Goal: Share content: Share content

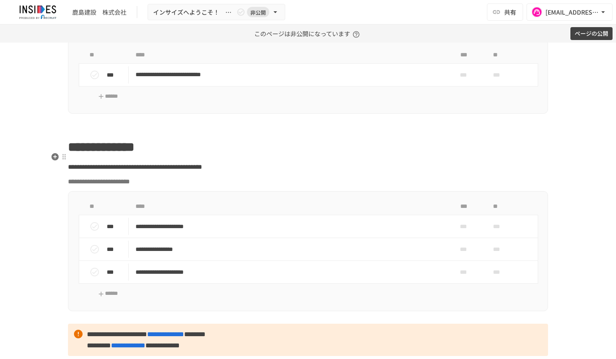
scroll to position [560, 0]
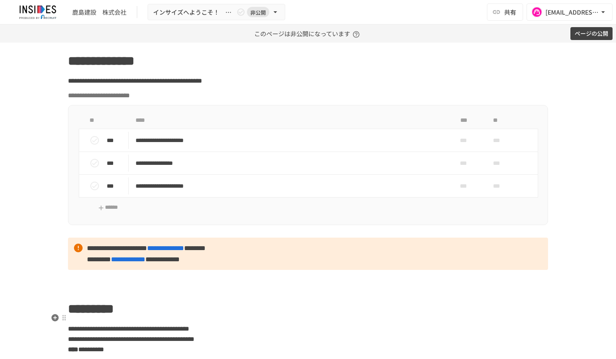
click at [394, 316] on h1 "*********" at bounding box center [308, 309] width 480 height 22
click at [461, 195] on div "***" at bounding box center [466, 185] width 28 height 17
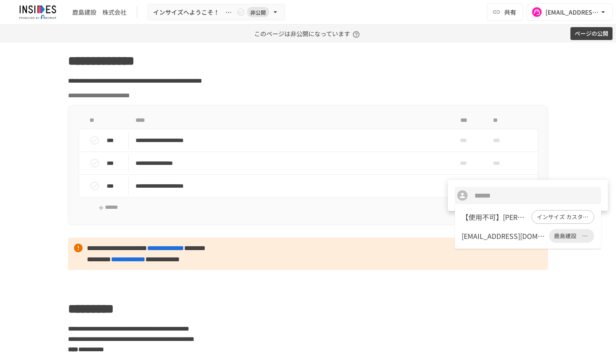
click at [474, 237] on div "hiroazu@kajima.com" at bounding box center [504, 236] width 84 height 10
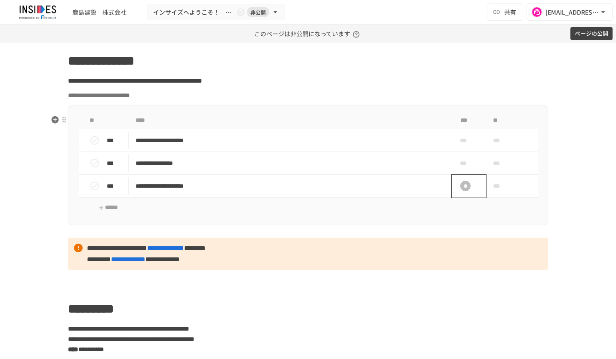
click at [466, 191] on div "*" at bounding box center [466, 186] width 10 height 10
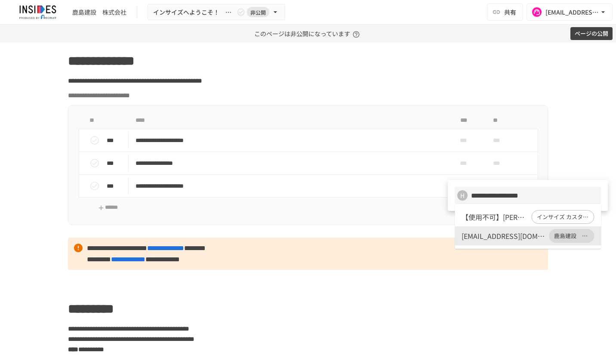
click at [473, 235] on div "hiroazu@kajima.com" at bounding box center [504, 236] width 84 height 10
click at [473, 236] on div "hiroazu@kajima.com" at bounding box center [504, 236] width 84 height 10
click at [408, 234] on div at bounding box center [308, 179] width 616 height 359
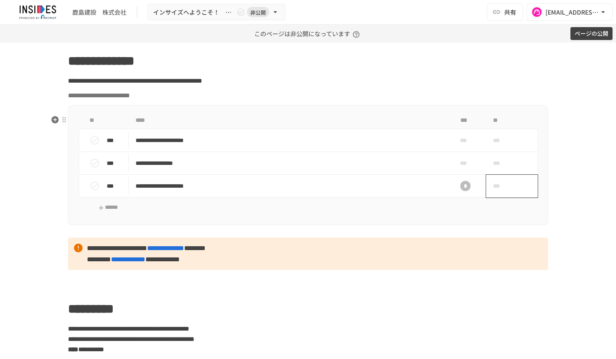
click at [498, 195] on span "***" at bounding box center [502, 185] width 18 height 17
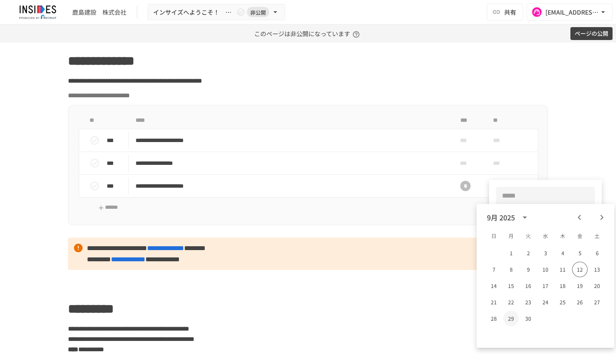
click at [512, 319] on button "29" at bounding box center [511, 318] width 15 height 15
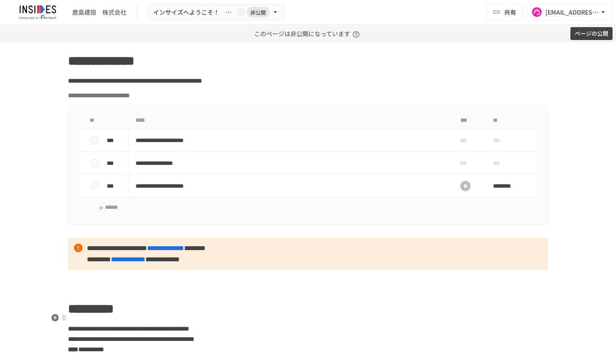
click at [433, 316] on h1 "*********" at bounding box center [308, 309] width 480 height 22
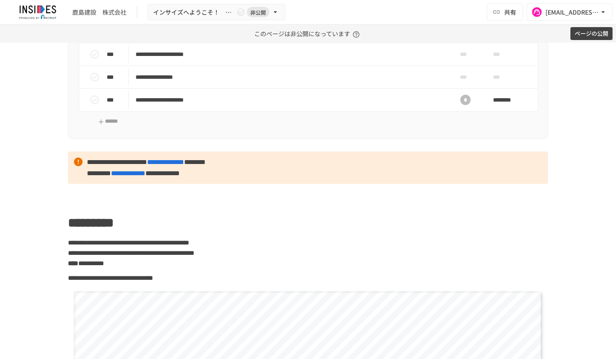
click at [586, 34] on button "ページの公開" at bounding box center [592, 33] width 42 height 13
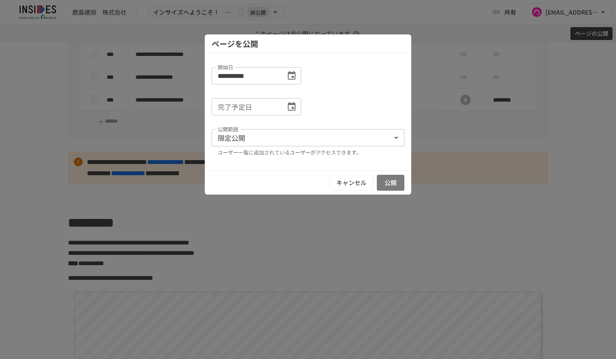
click at [398, 180] on button "公開" at bounding box center [391, 183] width 28 height 16
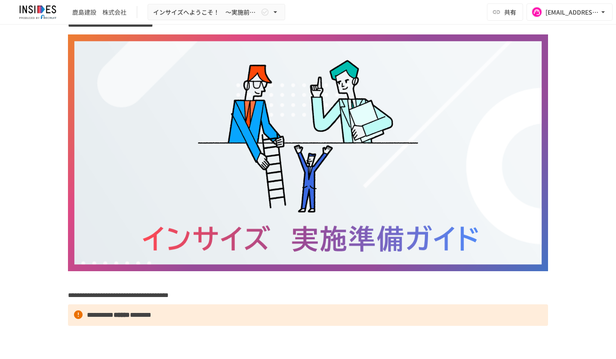
scroll to position [0, 0]
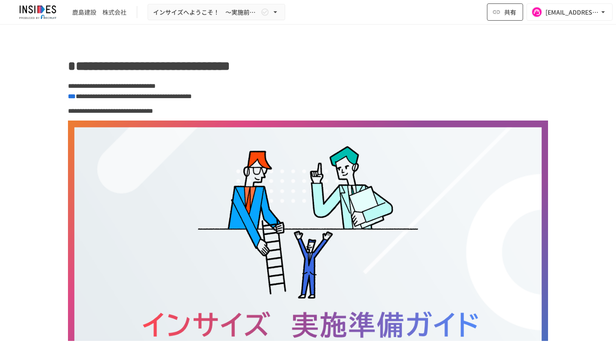
click at [510, 16] on span "共有" at bounding box center [510, 11] width 12 height 9
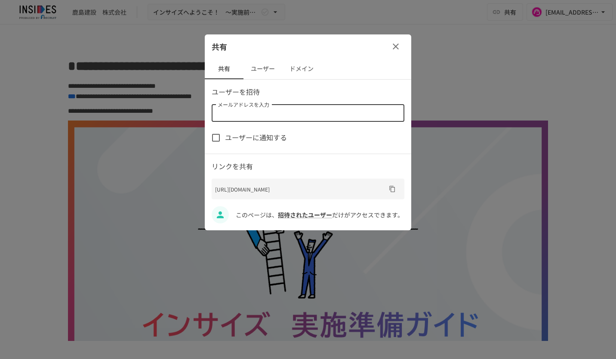
click at [328, 113] on input "メールアドレスを入力" at bounding box center [307, 113] width 186 height 12
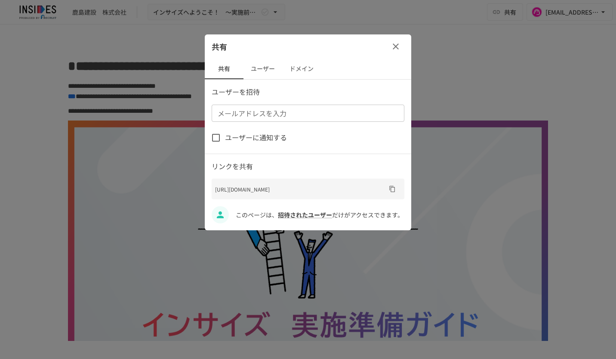
click at [262, 69] on button "ユーザー" at bounding box center [263, 69] width 39 height 21
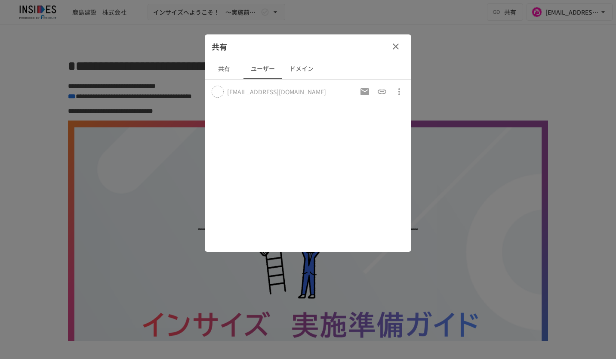
click at [224, 71] on button "共有" at bounding box center [224, 69] width 39 height 21
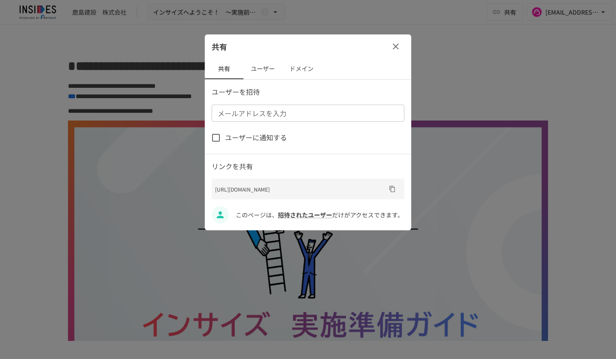
click at [254, 114] on input "メールアドレスを入力" at bounding box center [307, 113] width 186 height 12
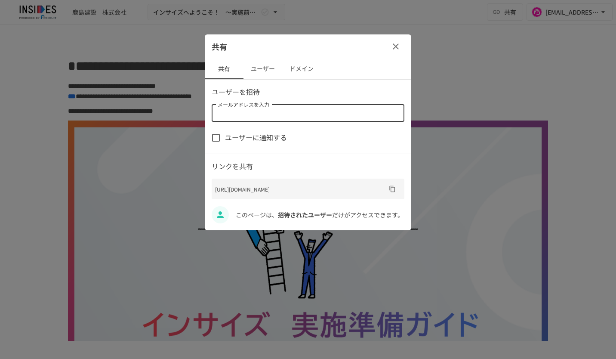
paste input "**********"
type input "**********"
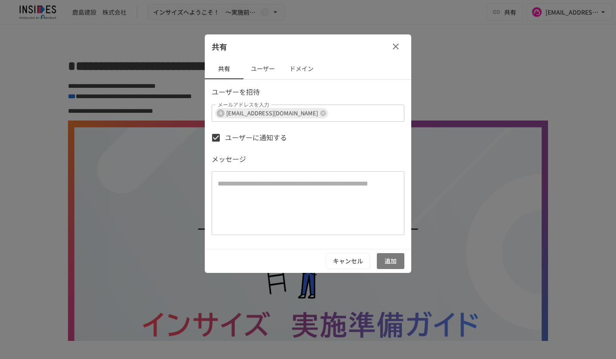
click at [393, 259] on button "追加" at bounding box center [391, 261] width 28 height 16
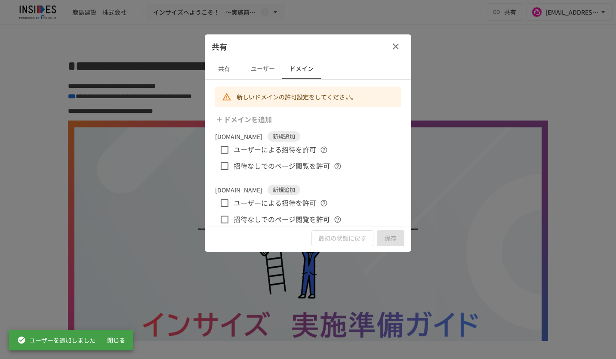
click at [395, 44] on icon "button" at bounding box center [396, 46] width 10 height 10
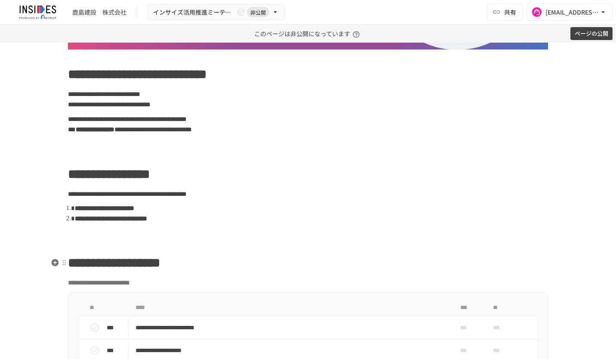
scroll to position [258, 0]
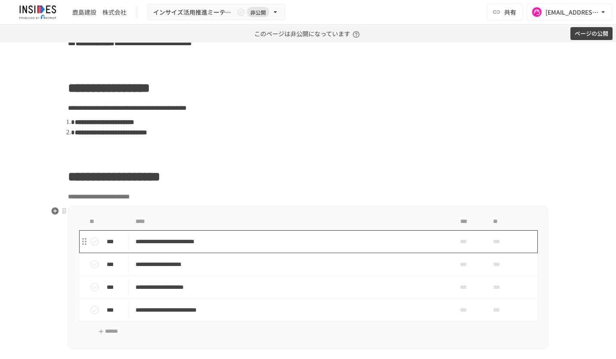
click at [382, 239] on p "**********" at bounding box center [290, 241] width 309 height 11
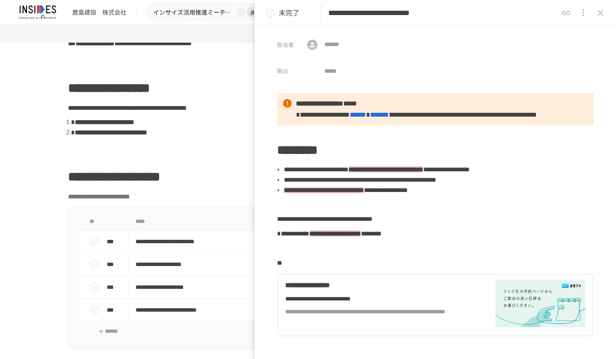
drag, startPoint x: 510, startPoint y: 13, endPoint x: 496, endPoint y: 13, distance: 13.8
click at [496, 13] on input "**********" at bounding box center [442, 13] width 229 height 15
drag, startPoint x: 517, startPoint y: 13, endPoint x: 495, endPoint y: 12, distance: 22.0
click at [495, 12] on input "**********" at bounding box center [442, 13] width 229 height 15
paste input "*******"
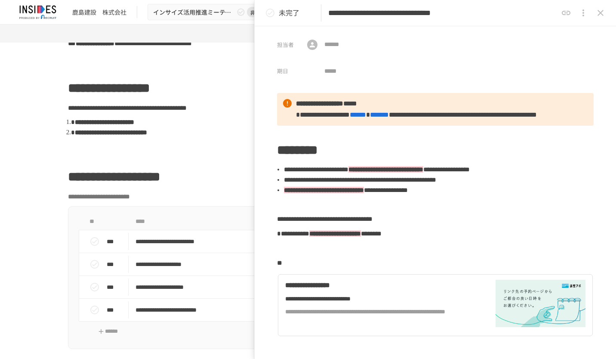
scroll to position [0, 14]
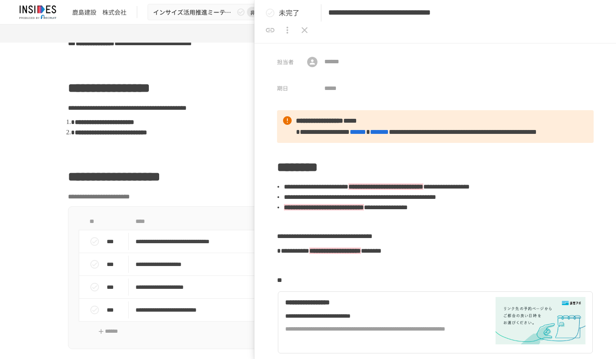
type input "**********"
click at [310, 25] on icon "close drawer" at bounding box center [305, 30] width 10 height 10
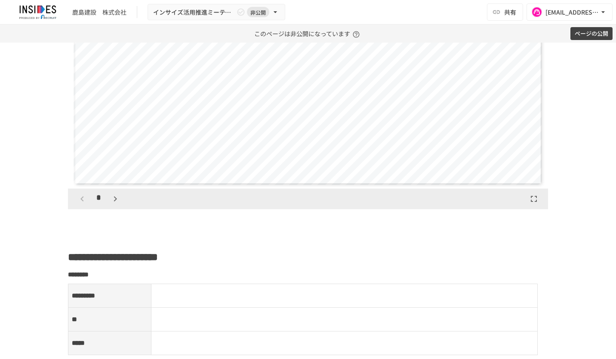
scroll to position [1033, 0]
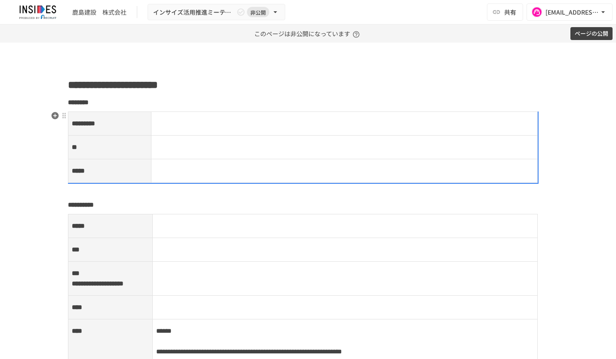
click at [170, 121] on p at bounding box center [345, 123] width 380 height 11
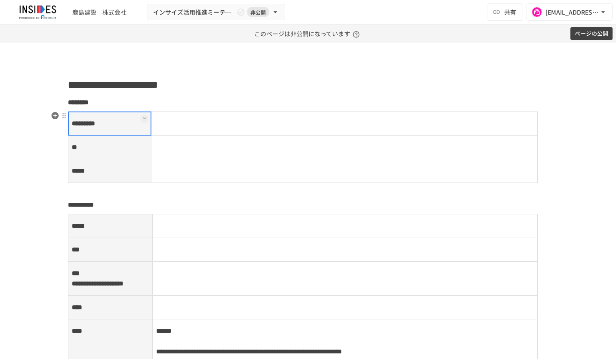
click at [170, 121] on td at bounding box center [344, 124] width 387 height 24
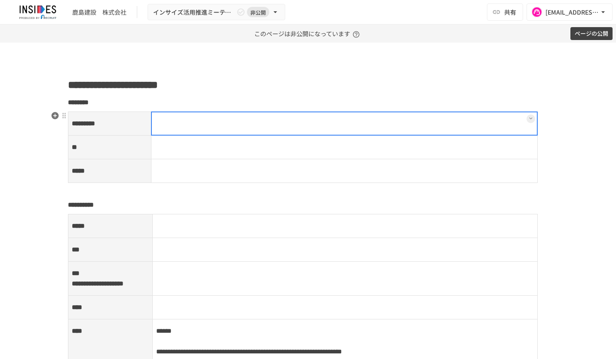
click at [170, 121] on div at bounding box center [344, 123] width 387 height 24
click at [170, 121] on p at bounding box center [345, 123] width 380 height 11
click at [181, 143] on td at bounding box center [344, 148] width 387 height 24
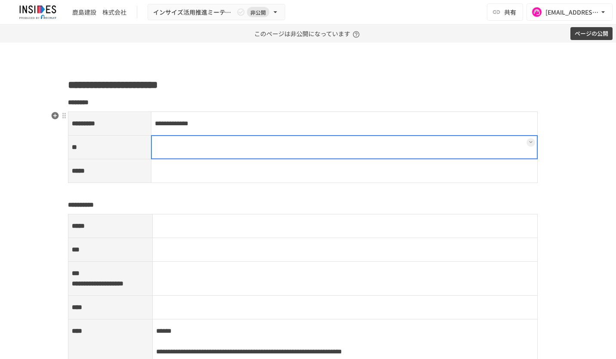
click at [195, 148] on div at bounding box center [344, 147] width 387 height 24
click at [170, 147] on div at bounding box center [344, 147] width 387 height 24
click at [167, 145] on p at bounding box center [345, 147] width 380 height 11
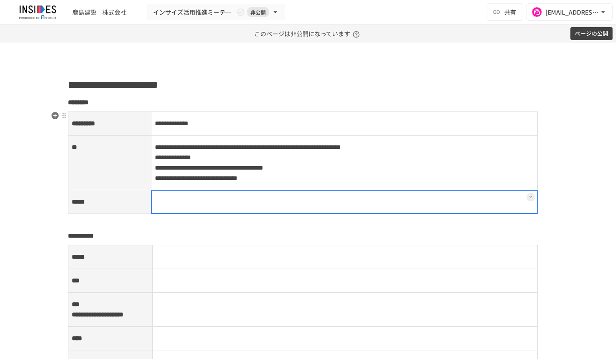
click at [474, 213] on td at bounding box center [344, 202] width 387 height 24
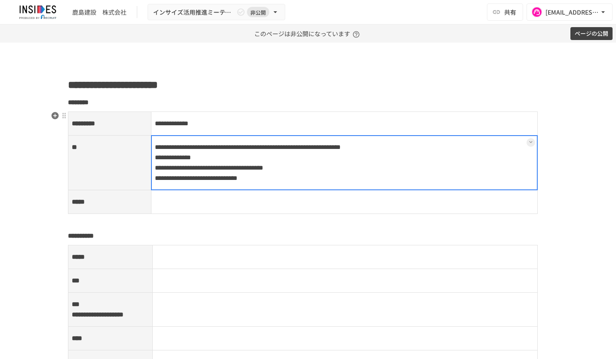
click at [399, 144] on td "**********" at bounding box center [344, 163] width 387 height 55
click at [479, 143] on div at bounding box center [344, 162] width 387 height 55
click at [341, 146] on span "**********" at bounding box center [248, 147] width 186 height 6
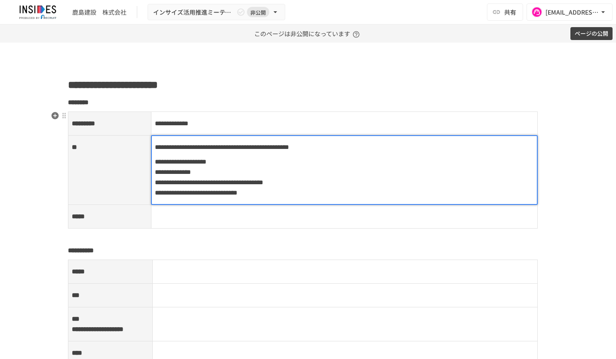
click at [303, 214] on td at bounding box center [344, 217] width 387 height 24
click at [155, 159] on td "**********" at bounding box center [344, 170] width 387 height 69
click at [156, 159] on div at bounding box center [344, 170] width 387 height 70
click at [277, 164] on div at bounding box center [344, 170] width 387 height 70
click at [275, 163] on div at bounding box center [344, 170] width 387 height 70
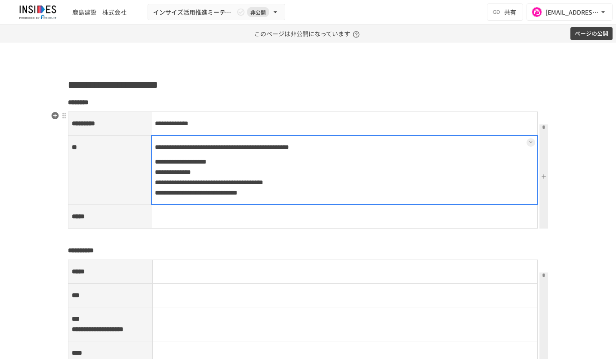
click at [499, 139] on div at bounding box center [344, 170] width 387 height 70
click at [158, 153] on div at bounding box center [344, 170] width 387 height 70
click at [155, 158] on span "**********" at bounding box center [181, 161] width 52 height 6
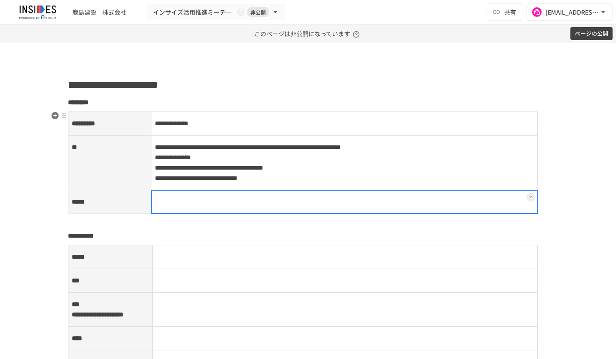
click at [368, 214] on td at bounding box center [344, 202] width 387 height 24
click at [245, 207] on div at bounding box center [344, 202] width 387 height 24
click at [243, 207] on div at bounding box center [344, 202] width 387 height 24
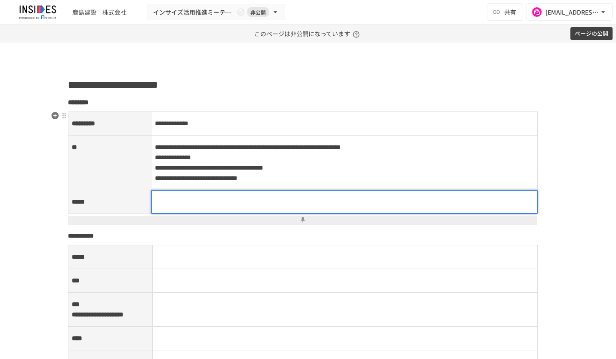
click at [243, 207] on p at bounding box center [345, 201] width 380 height 11
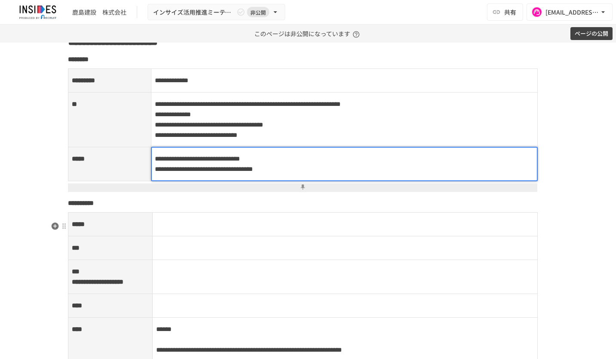
scroll to position [1119, 0]
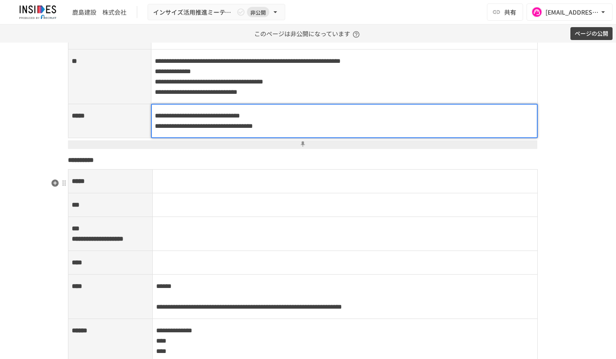
click at [177, 185] on p at bounding box center [345, 181] width 378 height 11
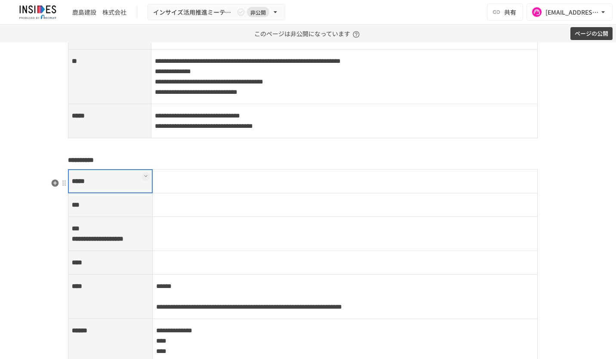
click at [178, 186] on td at bounding box center [345, 182] width 386 height 24
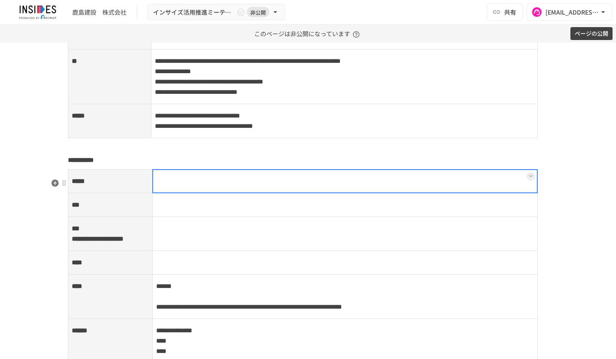
click at [178, 190] on div at bounding box center [345, 181] width 386 height 24
click at [178, 187] on p at bounding box center [345, 181] width 378 height 11
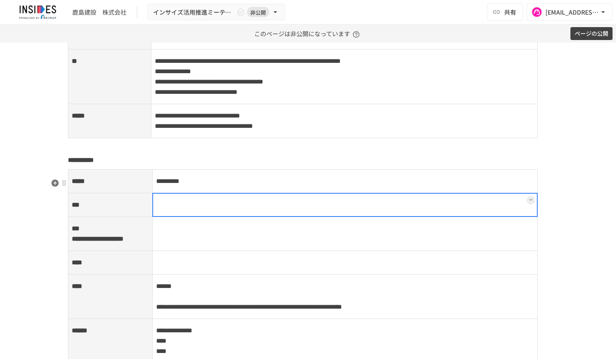
click at [203, 217] on td at bounding box center [345, 205] width 386 height 24
click at [198, 214] on div at bounding box center [345, 205] width 386 height 24
click at [195, 210] on p at bounding box center [345, 204] width 378 height 11
click at [183, 251] on td at bounding box center [345, 234] width 386 height 34
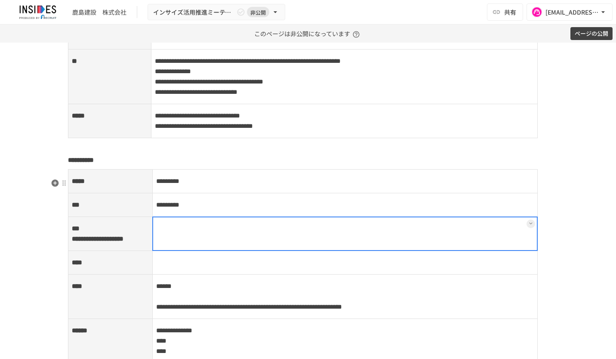
click at [172, 248] on div at bounding box center [345, 234] width 386 height 34
click at [170, 234] on p at bounding box center [345, 228] width 378 height 11
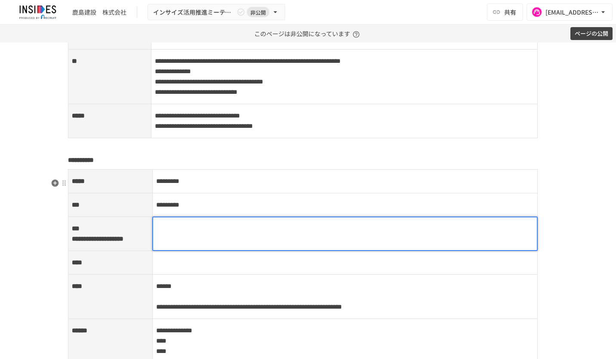
click at [170, 234] on p at bounding box center [345, 228] width 378 height 11
click at [177, 232] on span "**********" at bounding box center [184, 228] width 57 height 6
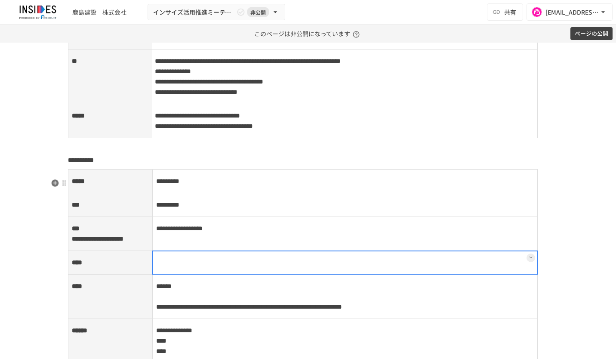
click at [206, 275] on td at bounding box center [345, 263] width 386 height 24
click at [200, 275] on div at bounding box center [345, 263] width 386 height 24
click at [170, 275] on div at bounding box center [345, 263] width 386 height 24
click at [170, 268] on p at bounding box center [345, 262] width 378 height 11
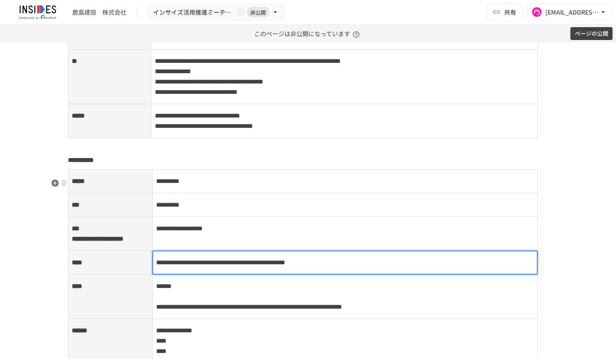
scroll to position [1205, 0]
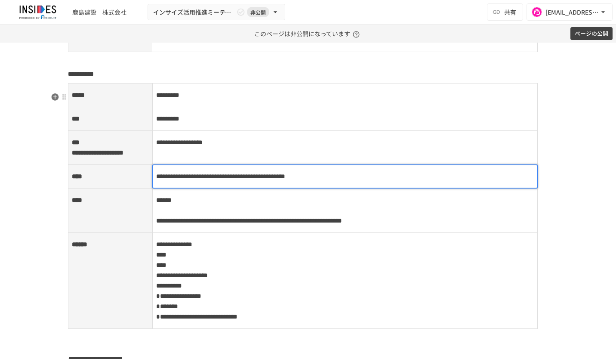
click at [285, 179] on span "**********" at bounding box center [220, 176] width 129 height 6
click at [161, 216] on td "**********" at bounding box center [345, 211] width 386 height 44
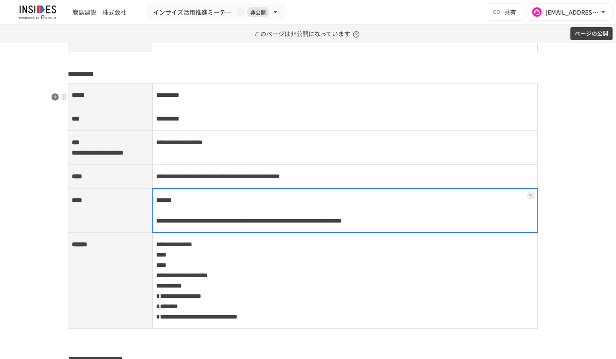
click at [156, 218] on div at bounding box center [345, 210] width 386 height 45
click at [156, 203] on span "******" at bounding box center [163, 200] width 15 height 6
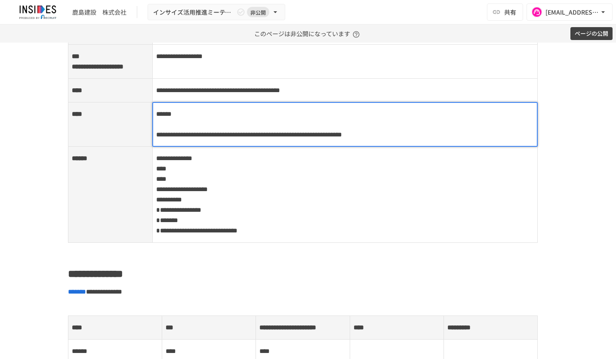
click at [226, 183] on td "**********" at bounding box center [345, 195] width 386 height 96
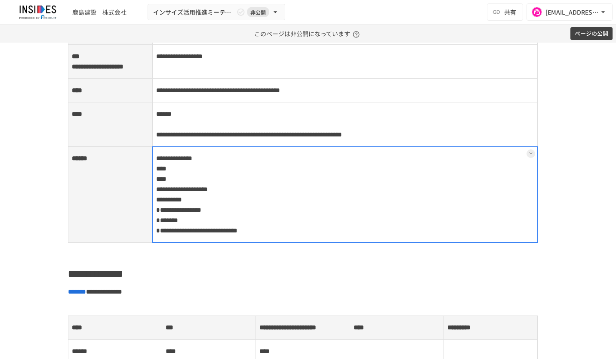
click at [234, 188] on div at bounding box center [345, 194] width 386 height 96
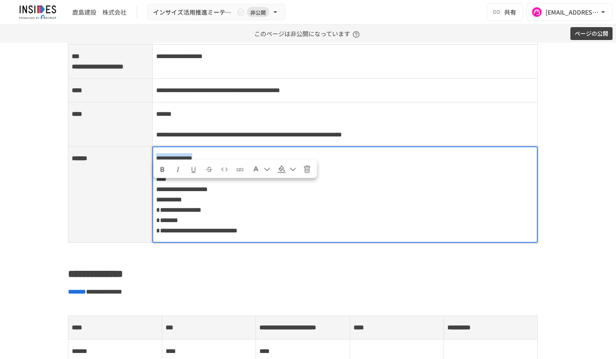
drag, startPoint x: 235, startPoint y: 188, endPoint x: 151, endPoint y: 185, distance: 84.4
click at [152, 185] on td "**********" at bounding box center [345, 195] width 386 height 96
click at [156, 172] on span "****" at bounding box center [161, 168] width 10 height 6
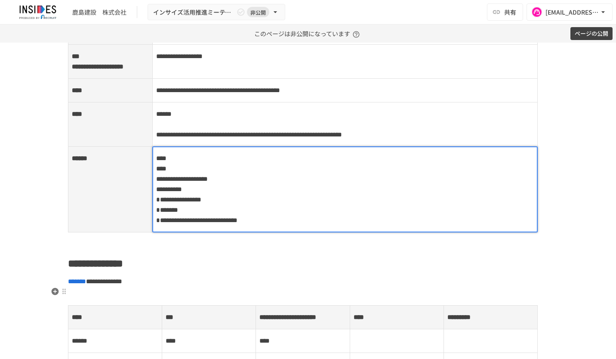
click at [418, 272] on h2 "**********" at bounding box center [308, 263] width 480 height 17
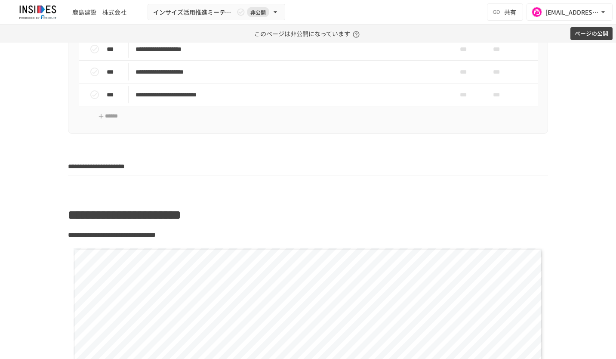
scroll to position [301, 0]
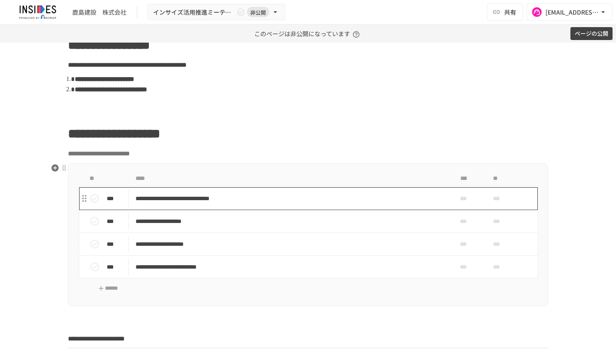
click at [382, 198] on p "**********" at bounding box center [290, 198] width 309 height 11
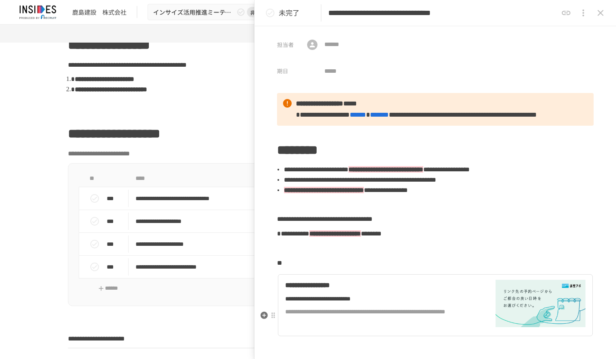
scroll to position [172, 0]
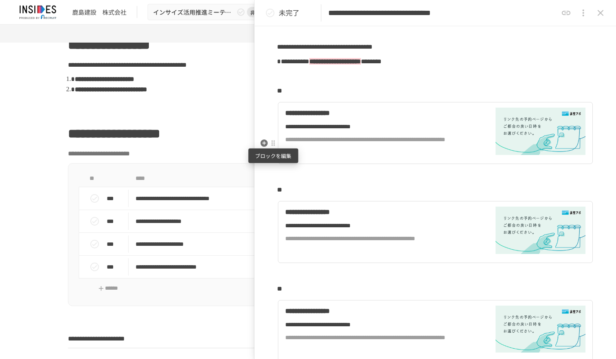
click at [272, 144] on div at bounding box center [273, 143] width 7 height 7
click at [291, 172] on span "削除" at bounding box center [340, 174] width 107 height 8
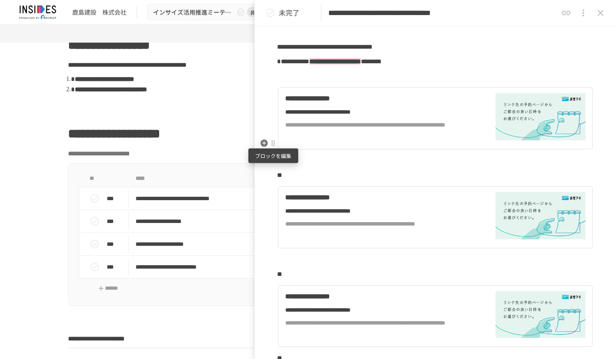
click at [274, 143] on div at bounding box center [273, 143] width 7 height 7
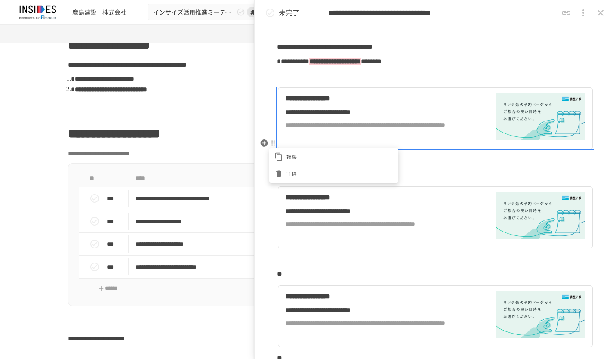
click at [290, 174] on span "削除" at bounding box center [340, 174] width 107 height 8
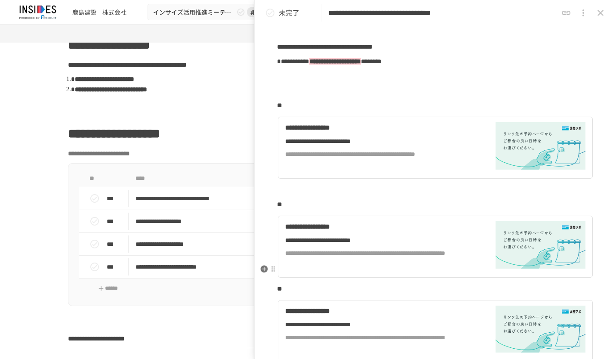
scroll to position [387, 0]
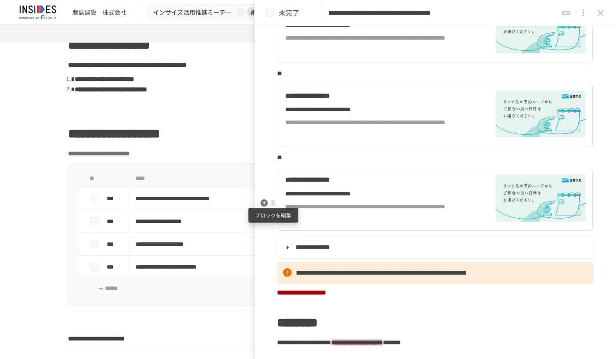
click at [270, 207] on div at bounding box center [273, 203] width 8 height 10
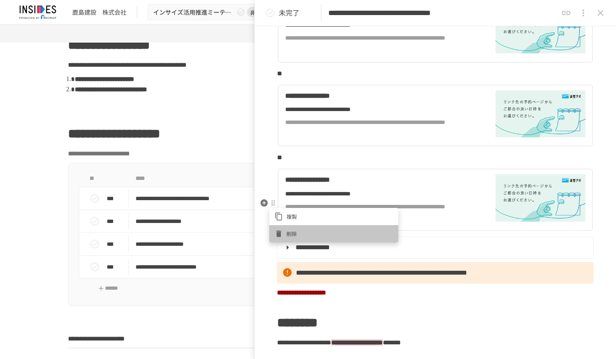
click at [294, 236] on span "削除" at bounding box center [340, 233] width 107 height 8
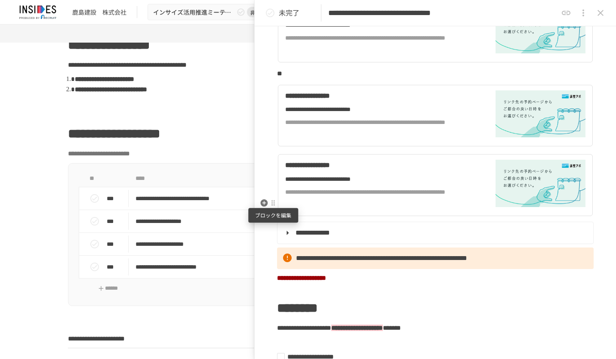
click at [275, 203] on div at bounding box center [273, 203] width 7 height 7
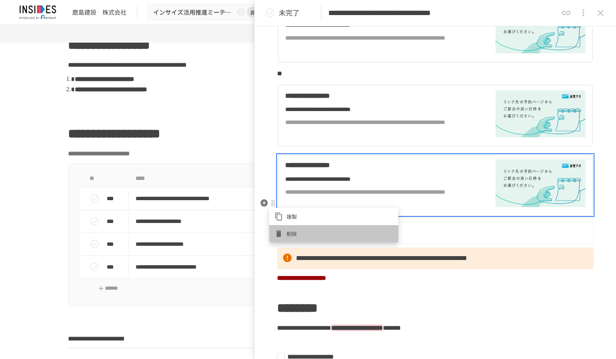
click at [300, 231] on span "削除" at bounding box center [340, 233] width 107 height 8
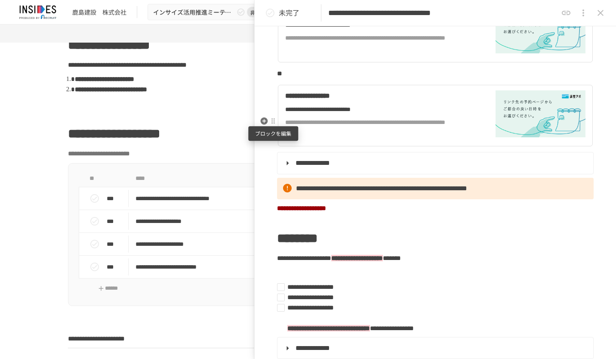
click at [275, 125] on div at bounding box center [273, 121] width 8 height 10
click at [303, 150] on span "削除" at bounding box center [340, 152] width 107 height 8
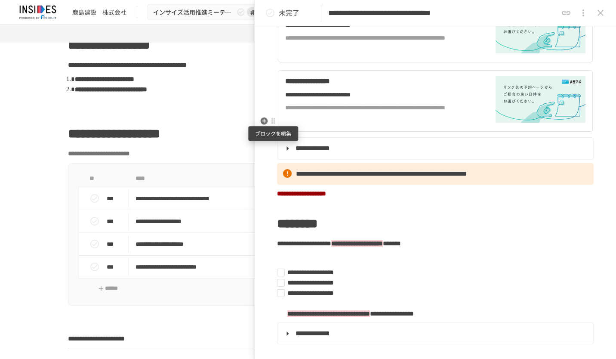
click at [275, 121] on div at bounding box center [273, 121] width 7 height 7
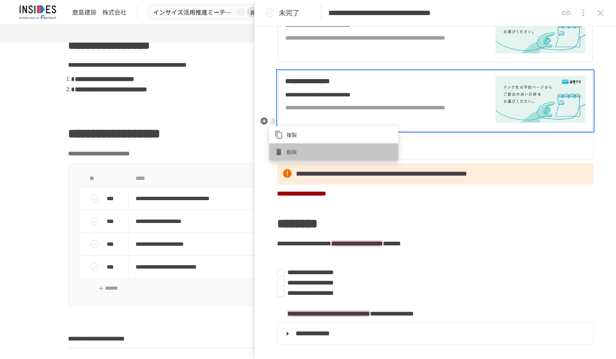
click at [301, 150] on span "削除" at bounding box center [340, 152] width 107 height 8
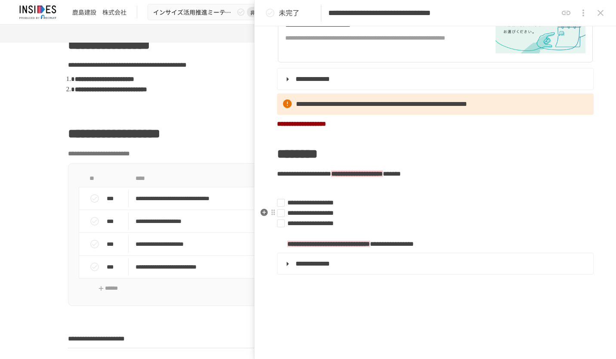
scroll to position [258, 0]
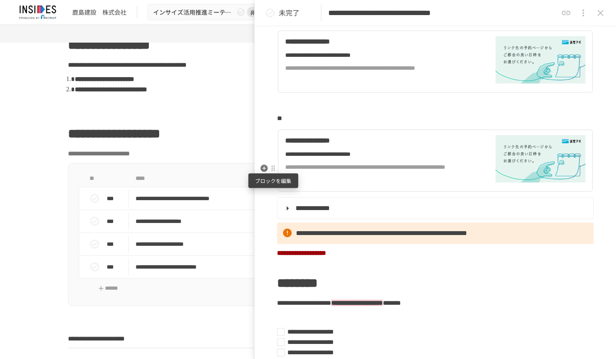
click at [274, 169] on div at bounding box center [273, 168] width 7 height 7
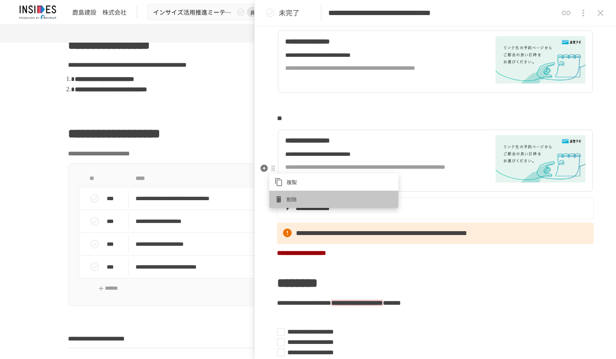
click at [285, 195] on div at bounding box center [281, 199] width 12 height 9
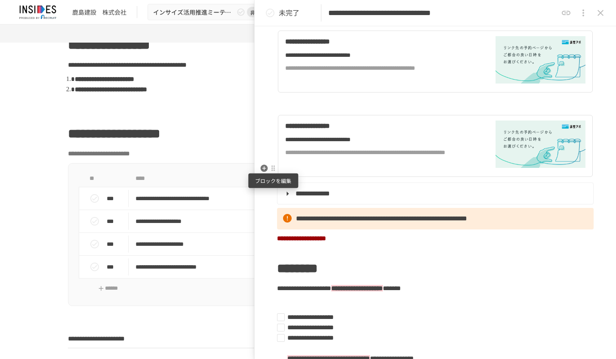
click at [272, 168] on div at bounding box center [273, 168] width 7 height 7
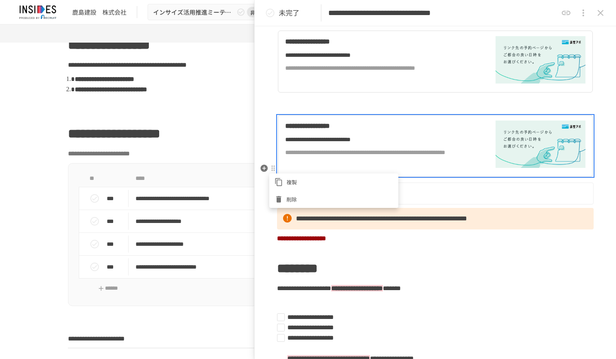
click at [292, 196] on span "削除" at bounding box center [340, 199] width 107 height 8
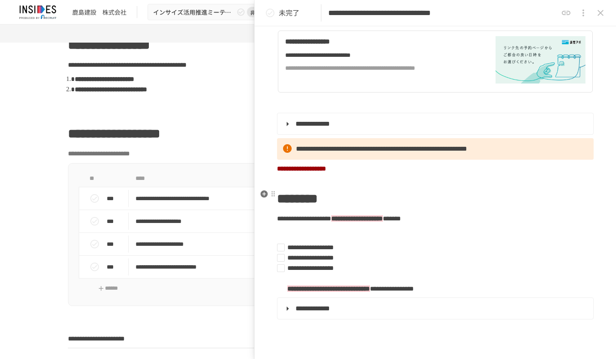
scroll to position [129, 0]
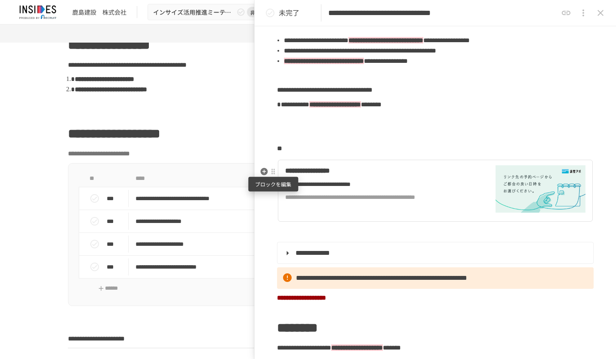
click at [274, 175] on div at bounding box center [273, 172] width 8 height 10
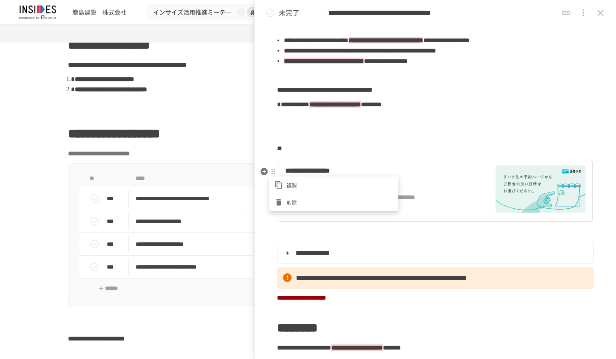
click at [305, 203] on span "削除" at bounding box center [340, 202] width 107 height 8
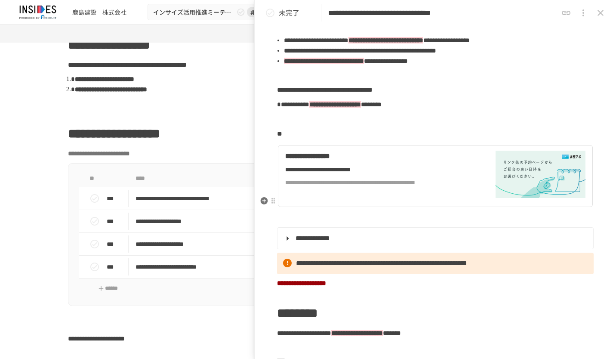
click at [377, 174] on div "**********" at bounding box center [380, 169] width 191 height 9
click at [601, 10] on icon "close drawer" at bounding box center [601, 13] width 10 height 10
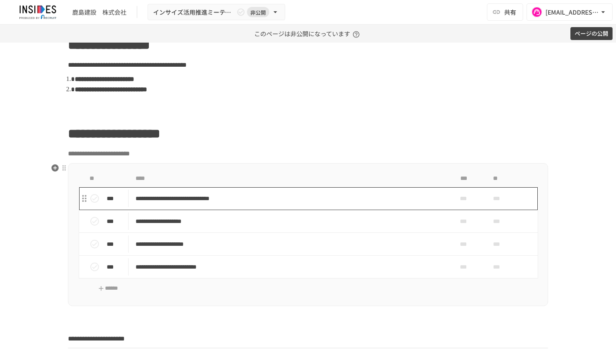
click at [382, 195] on p "**********" at bounding box center [290, 198] width 309 height 11
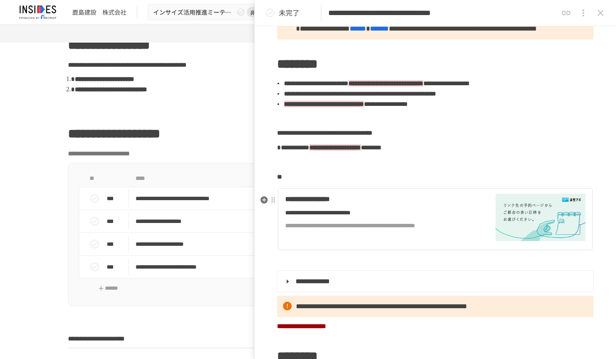
scroll to position [129, 0]
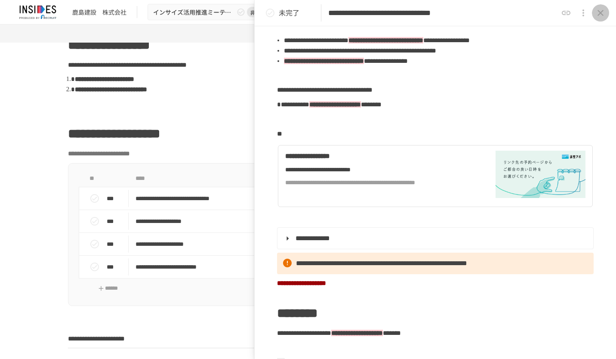
click at [602, 13] on icon "close drawer" at bounding box center [601, 13] width 10 height 10
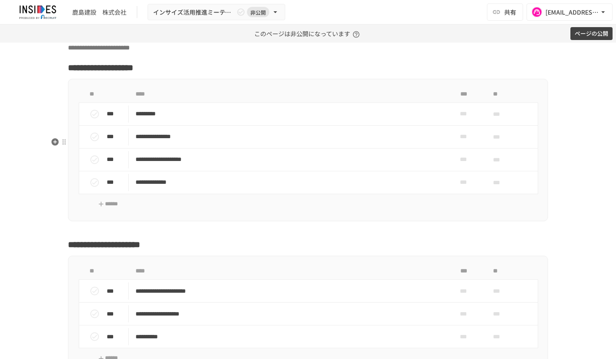
scroll to position [2712, 0]
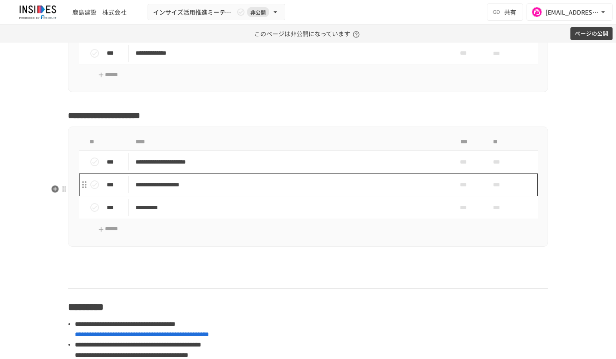
click at [372, 196] on td "**********" at bounding box center [290, 184] width 323 height 23
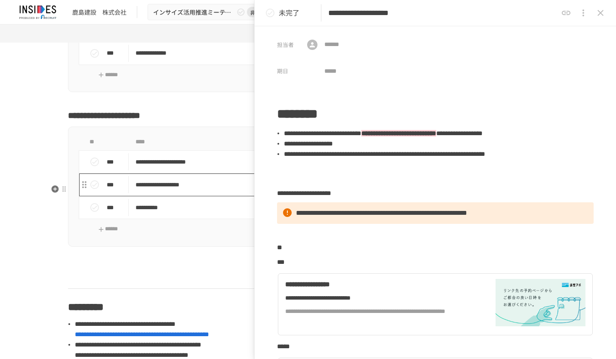
scroll to position [172, 0]
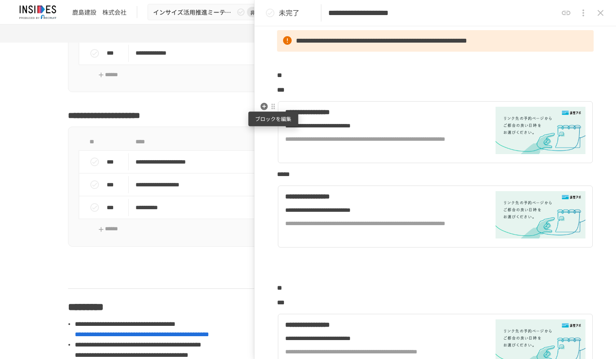
click at [271, 107] on div at bounding box center [273, 106] width 7 height 7
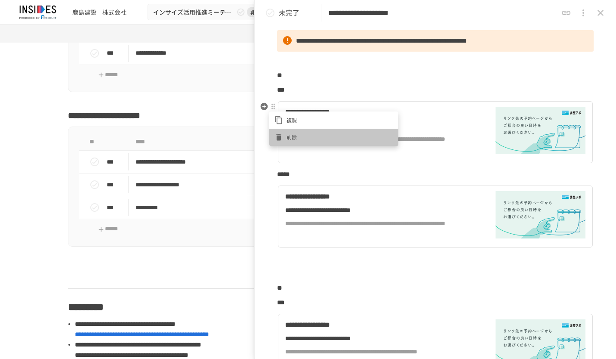
click at [286, 139] on div at bounding box center [281, 137] width 12 height 9
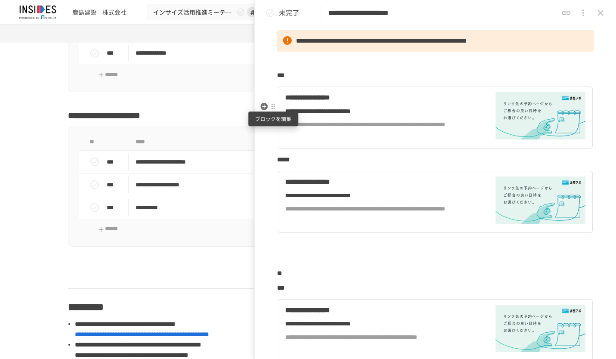
click at [275, 110] on div at bounding box center [273, 107] width 8 height 10
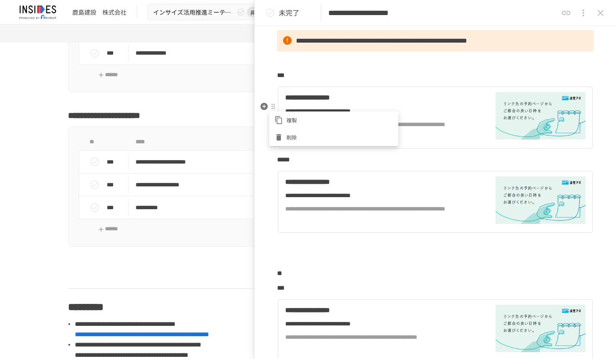
click at [293, 136] on span "削除" at bounding box center [340, 137] width 107 height 8
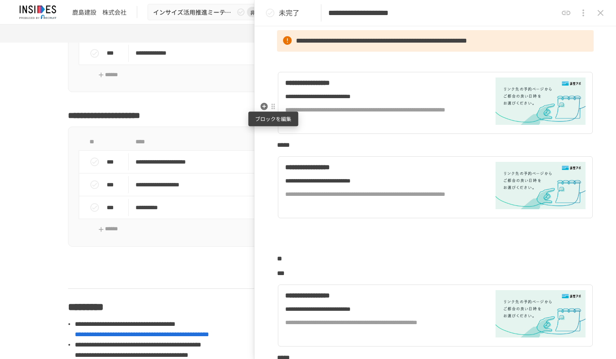
click at [275, 107] on div at bounding box center [273, 106] width 7 height 7
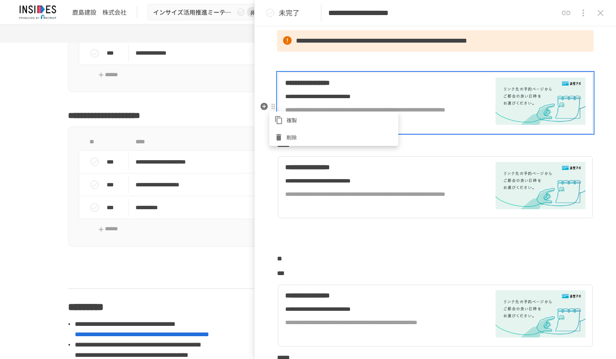
click at [302, 139] on span "削除" at bounding box center [340, 137] width 107 height 8
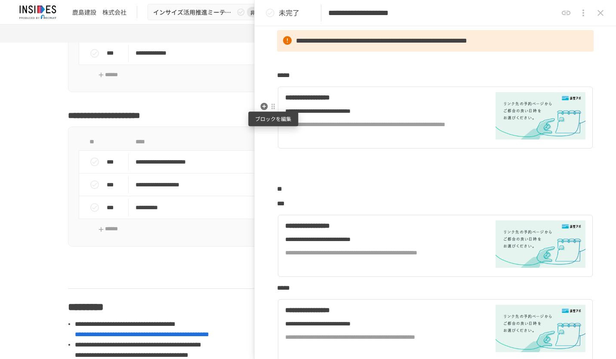
click at [274, 111] on div at bounding box center [273, 107] width 8 height 10
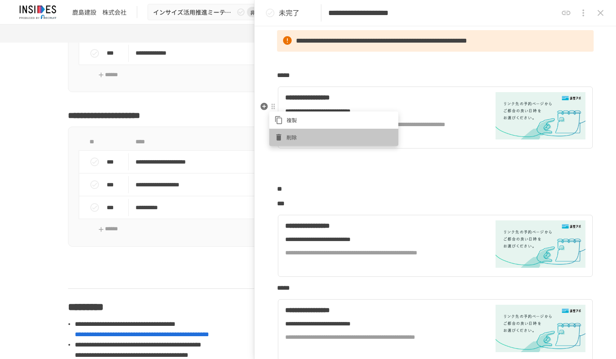
click at [297, 140] on span "削除" at bounding box center [340, 137] width 107 height 8
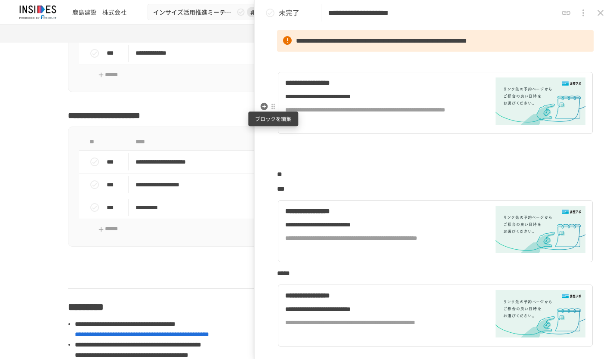
click at [276, 108] on div at bounding box center [273, 106] width 7 height 7
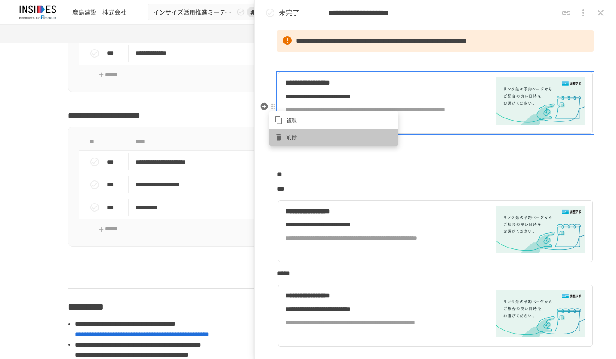
click at [296, 137] on span "削除" at bounding box center [340, 137] width 107 height 8
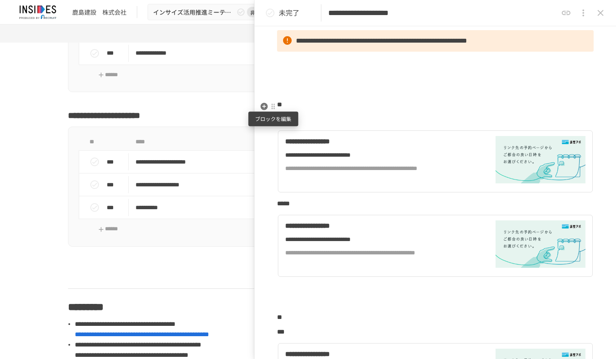
click at [275, 107] on div at bounding box center [273, 106] width 7 height 7
click at [295, 132] on li "削除" at bounding box center [333, 137] width 129 height 17
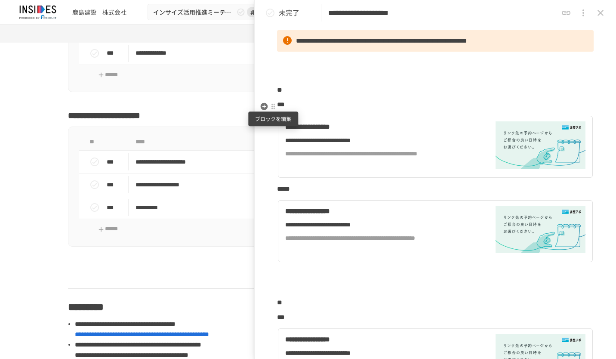
click at [273, 104] on div at bounding box center [273, 106] width 7 height 7
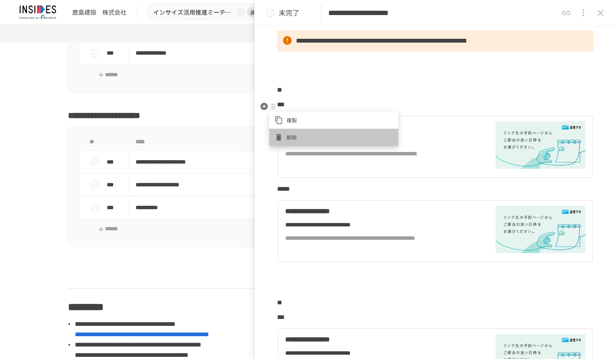
click at [295, 136] on span "削除" at bounding box center [340, 137] width 107 height 8
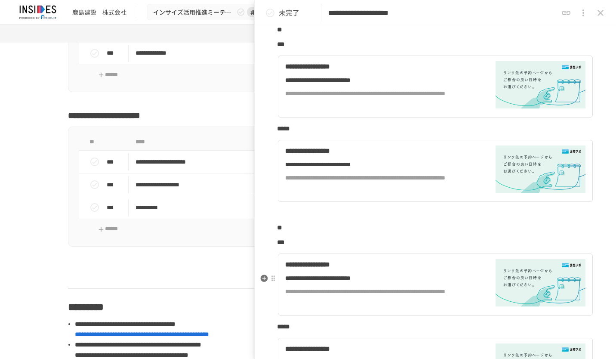
scroll to position [473, 0]
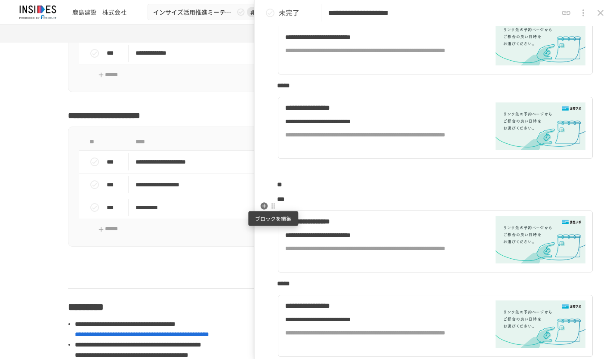
click at [271, 210] on div at bounding box center [273, 206] width 8 height 10
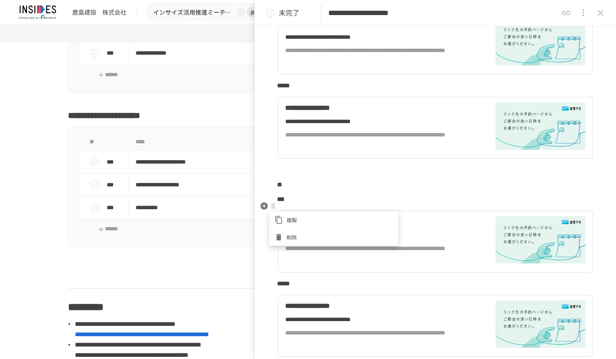
click at [288, 237] on span "削除" at bounding box center [340, 237] width 107 height 8
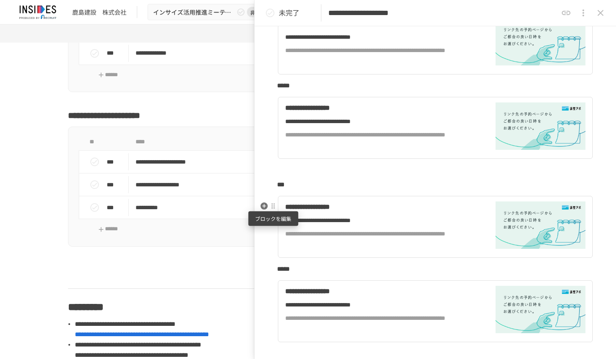
click at [275, 210] on div at bounding box center [273, 206] width 8 height 10
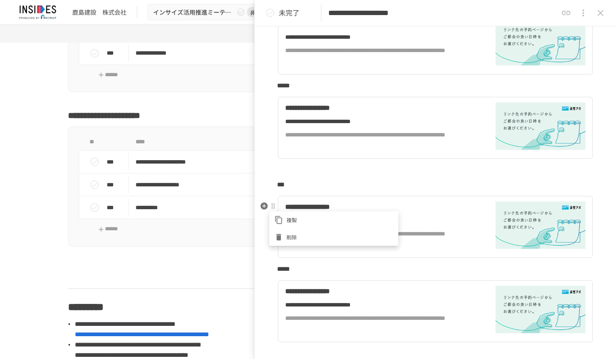
click at [297, 231] on li "削除" at bounding box center [333, 237] width 129 height 17
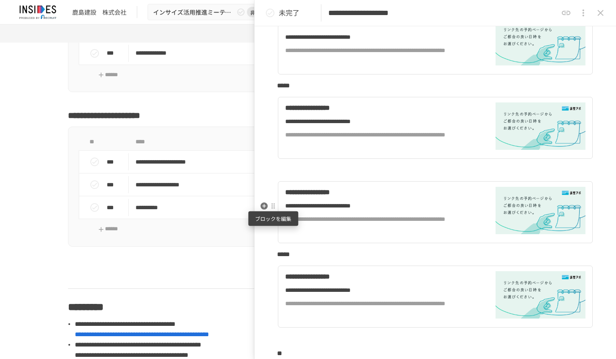
click at [273, 206] on div at bounding box center [273, 206] width 7 height 7
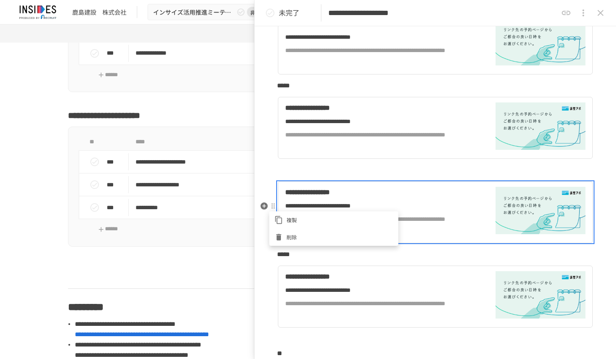
click at [308, 236] on span "削除" at bounding box center [340, 237] width 107 height 8
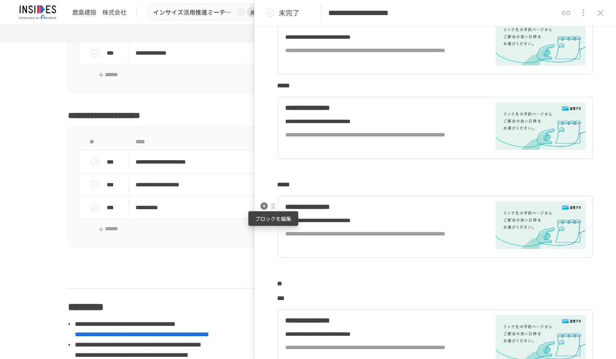
click at [273, 210] on div at bounding box center [273, 206] width 8 height 10
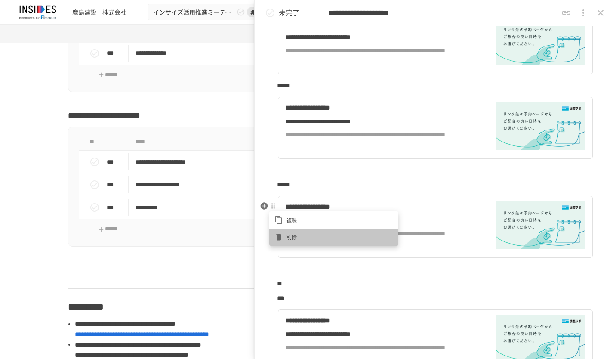
click at [308, 235] on span "削除" at bounding box center [340, 237] width 107 height 8
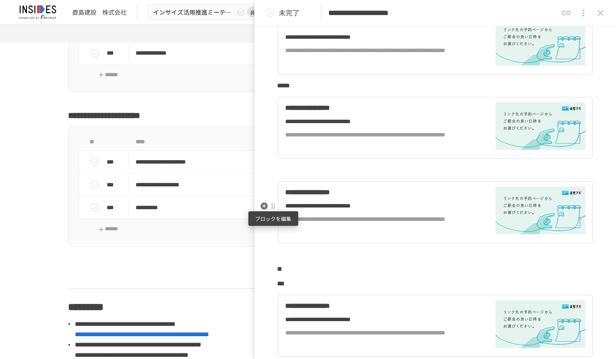
click at [275, 206] on div at bounding box center [273, 206] width 7 height 7
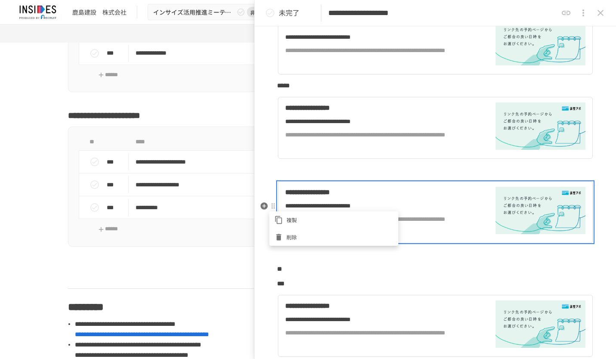
click at [306, 232] on li "削除" at bounding box center [333, 237] width 129 height 17
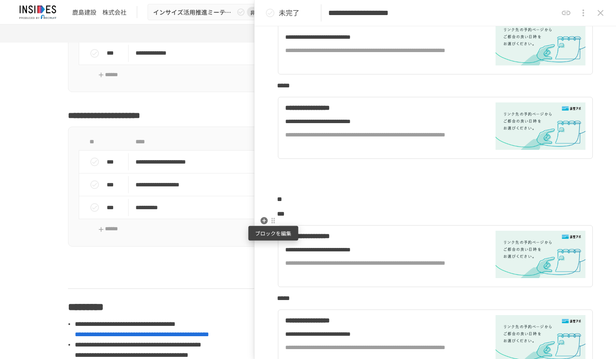
click at [275, 222] on div at bounding box center [273, 220] width 7 height 7
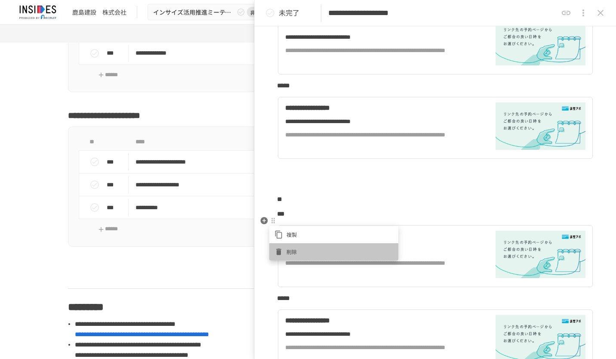
click at [304, 250] on span "削除" at bounding box center [340, 251] width 107 height 8
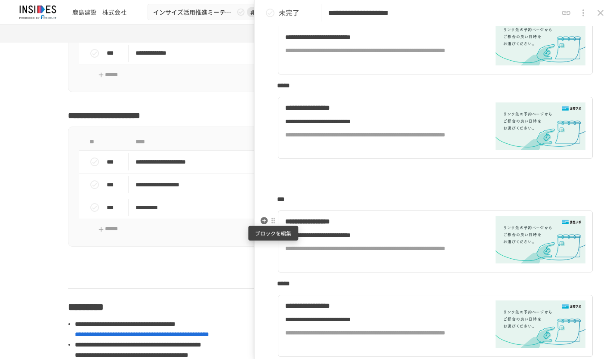
click at [275, 225] on div at bounding box center [273, 221] width 8 height 10
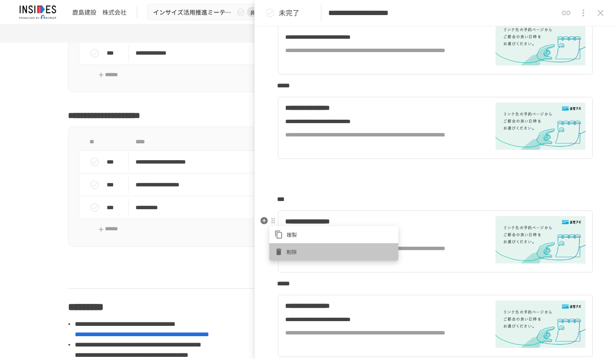
click at [311, 244] on li "削除" at bounding box center [333, 251] width 129 height 17
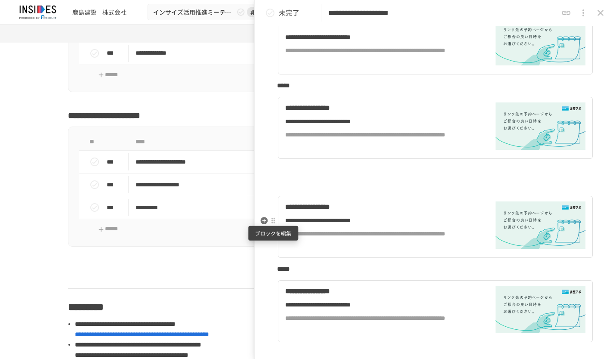
click at [274, 219] on div at bounding box center [273, 220] width 7 height 7
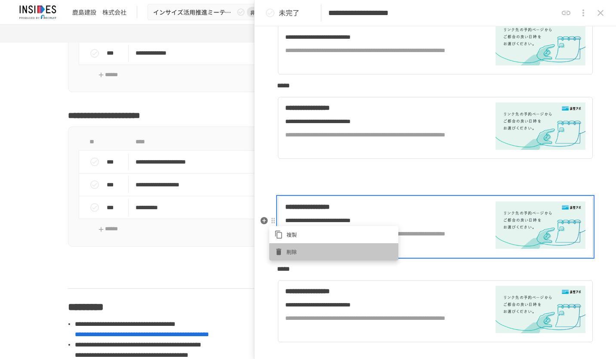
click at [307, 246] on li "削除" at bounding box center [333, 251] width 129 height 17
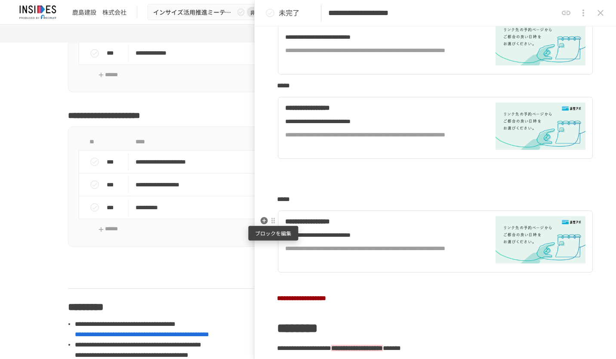
click at [274, 222] on div at bounding box center [273, 220] width 7 height 7
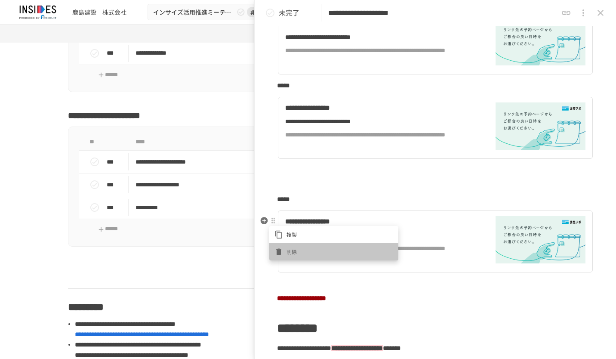
click at [303, 246] on li "削除" at bounding box center [333, 251] width 129 height 17
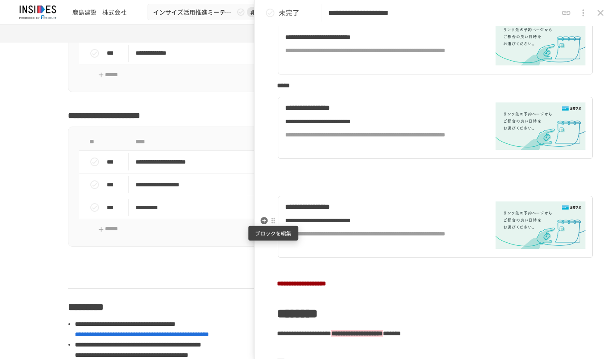
click at [274, 221] on div at bounding box center [273, 220] width 7 height 7
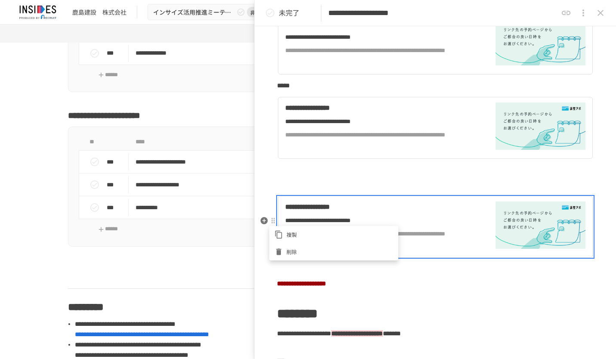
click at [312, 246] on li "削除" at bounding box center [333, 251] width 129 height 17
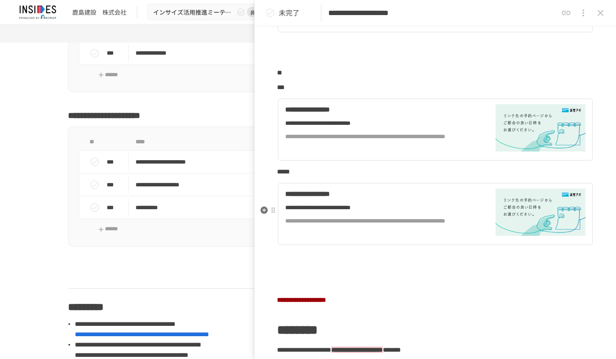
scroll to position [301, 0]
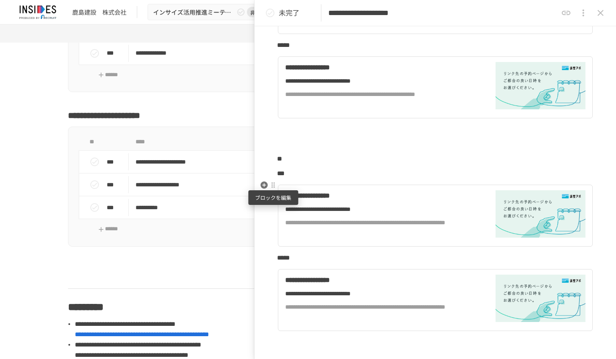
click at [275, 187] on div at bounding box center [273, 185] width 7 height 7
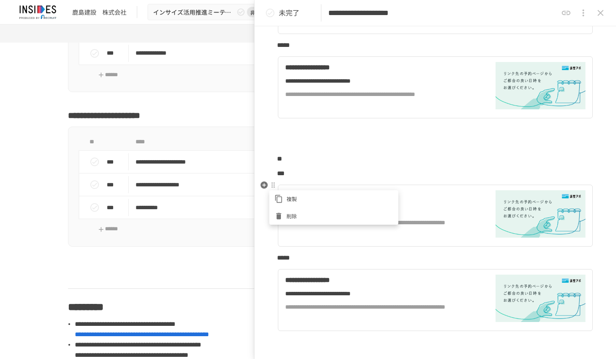
click at [294, 213] on span "削除" at bounding box center [340, 216] width 107 height 8
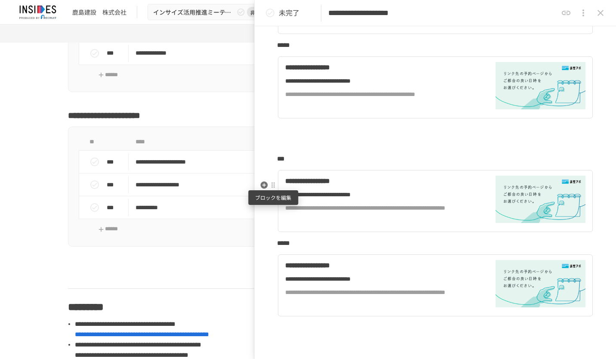
click at [275, 188] on div at bounding box center [273, 185] width 7 height 7
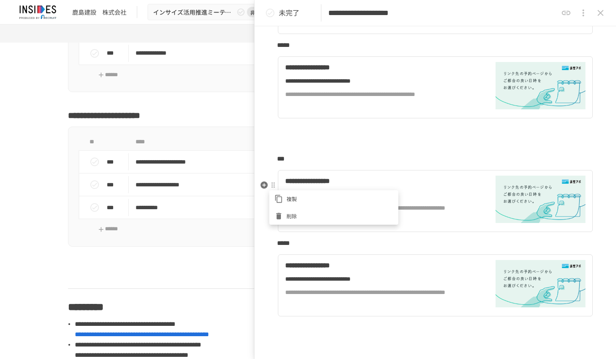
click at [298, 212] on span "削除" at bounding box center [340, 216] width 107 height 8
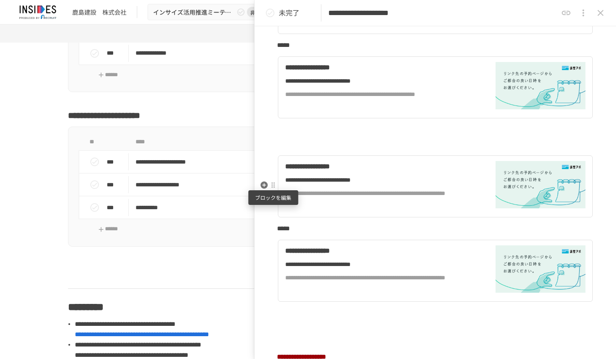
click at [275, 186] on div at bounding box center [273, 185] width 7 height 7
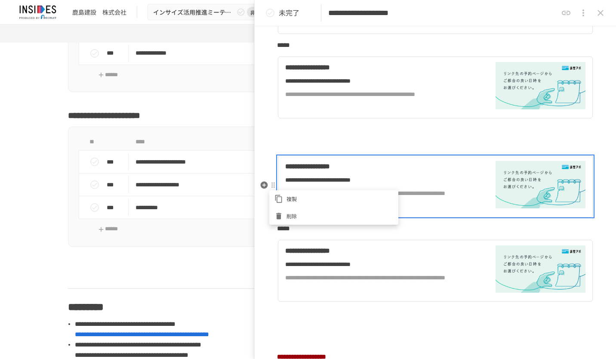
click at [294, 210] on li "削除" at bounding box center [333, 215] width 129 height 17
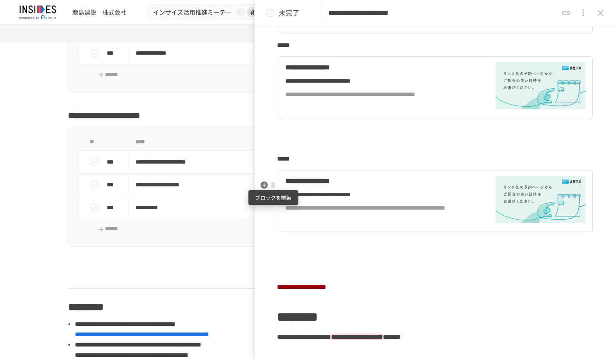
click at [274, 187] on div at bounding box center [273, 185] width 7 height 7
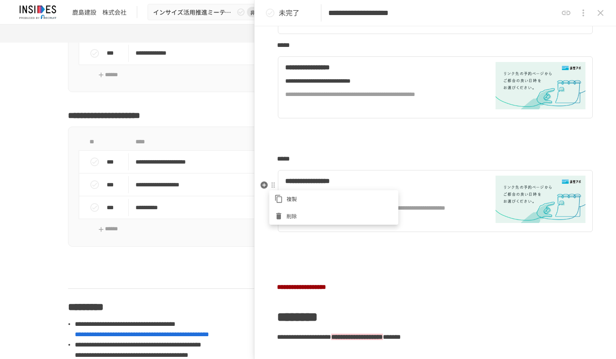
click at [289, 211] on li "削除" at bounding box center [333, 215] width 129 height 17
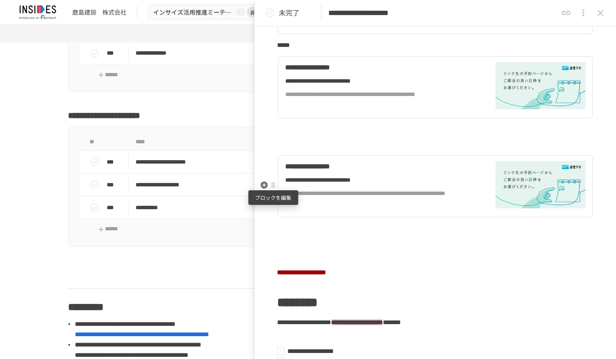
click at [275, 186] on div at bounding box center [273, 185] width 7 height 7
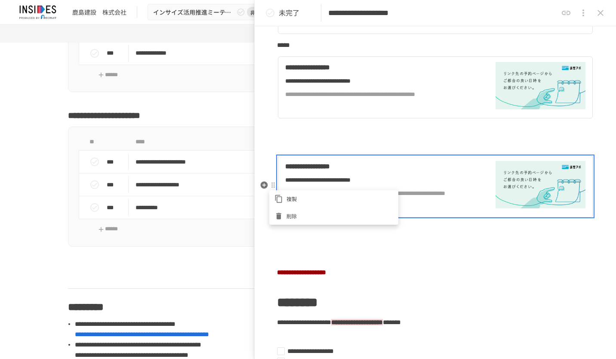
click at [286, 213] on div at bounding box center [281, 216] width 12 height 9
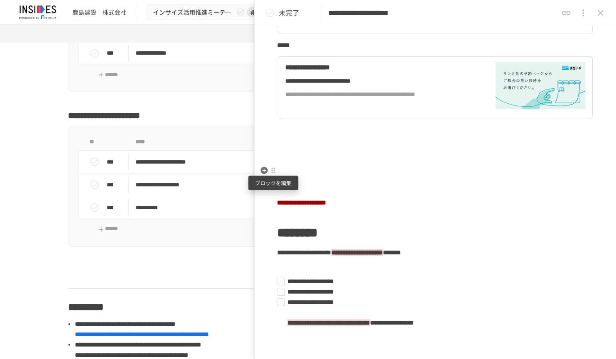
click at [274, 170] on div at bounding box center [273, 170] width 7 height 7
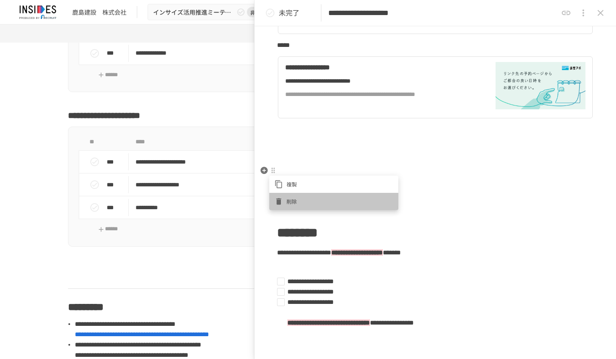
click at [288, 199] on span "削除" at bounding box center [340, 201] width 107 height 8
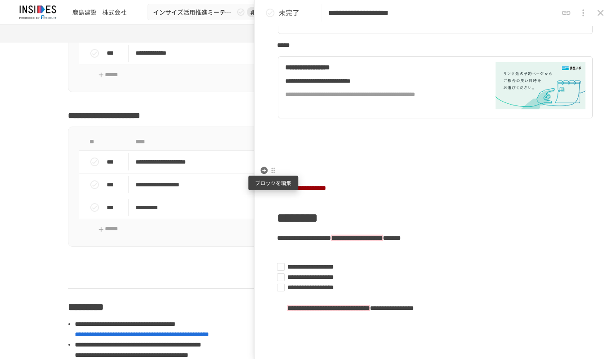
click at [275, 174] on div at bounding box center [273, 170] width 8 height 10
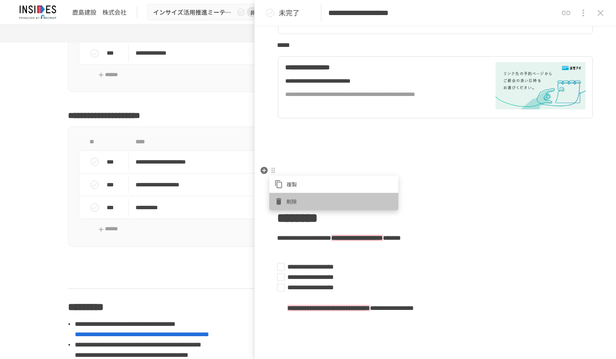
click at [283, 198] on div at bounding box center [281, 201] width 12 height 9
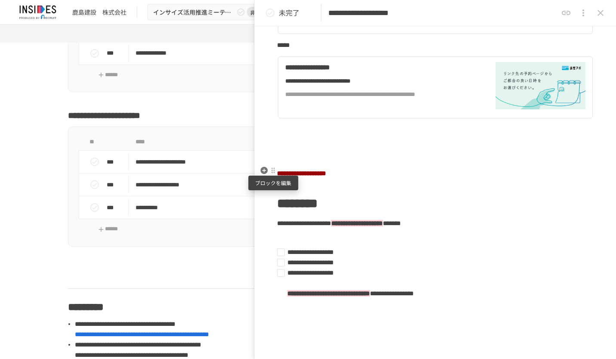
click at [275, 172] on div at bounding box center [273, 170] width 7 height 7
click at [288, 199] on span "削除" at bounding box center [340, 201] width 107 height 8
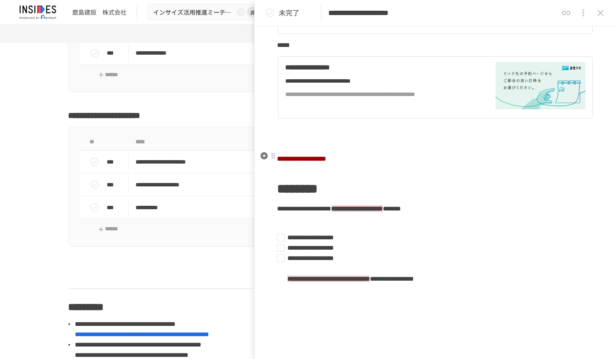
scroll to position [172, 0]
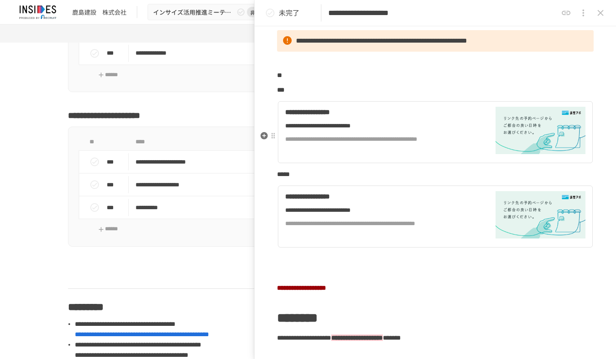
click at [354, 130] on div "**********" at bounding box center [380, 125] width 191 height 9
click at [360, 215] on div "**********" at bounding box center [380, 209] width 191 height 9
click at [599, 15] on icon "close drawer" at bounding box center [601, 13] width 10 height 10
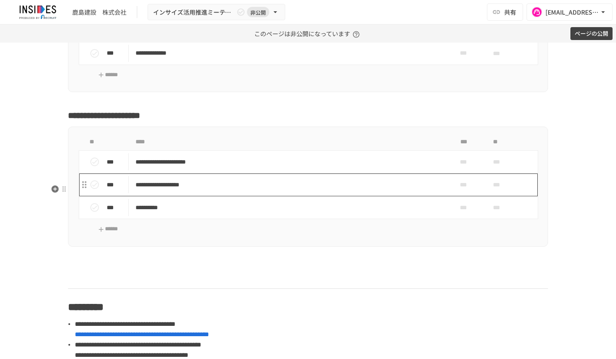
click at [336, 190] on p "**********" at bounding box center [290, 184] width 309 height 11
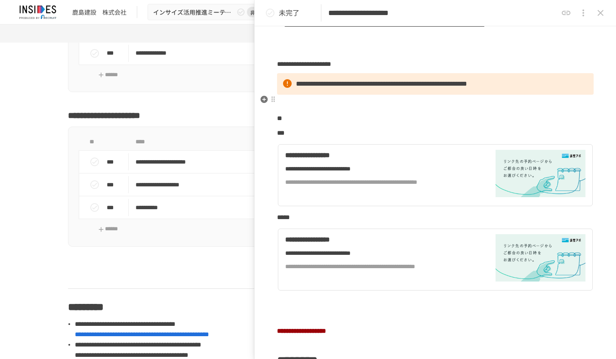
scroll to position [172, 0]
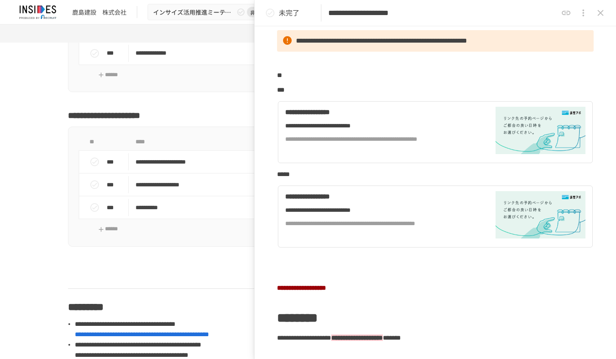
click at [603, 10] on icon "close drawer" at bounding box center [601, 13] width 6 height 6
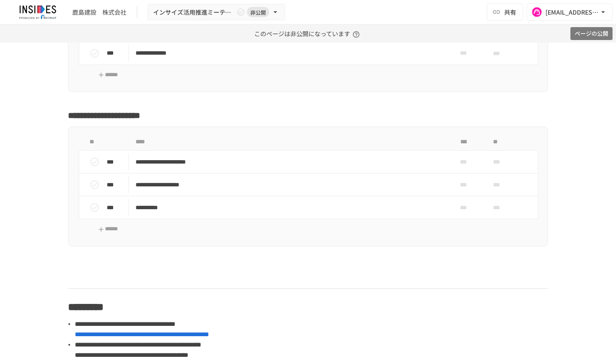
click at [589, 34] on button "ページの公開" at bounding box center [592, 33] width 42 height 13
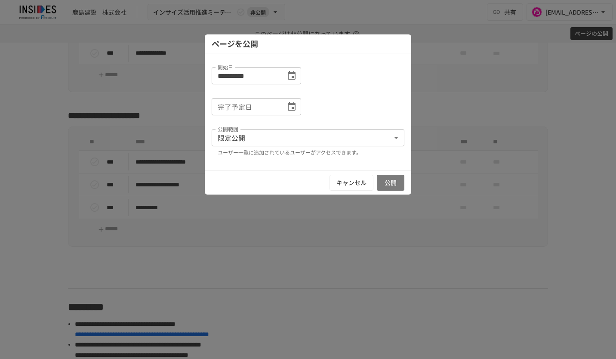
click at [390, 182] on button "公開" at bounding box center [391, 183] width 28 height 16
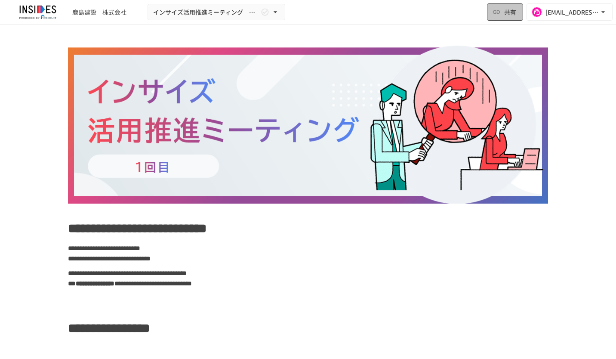
click at [505, 15] on span "共有" at bounding box center [510, 11] width 12 height 9
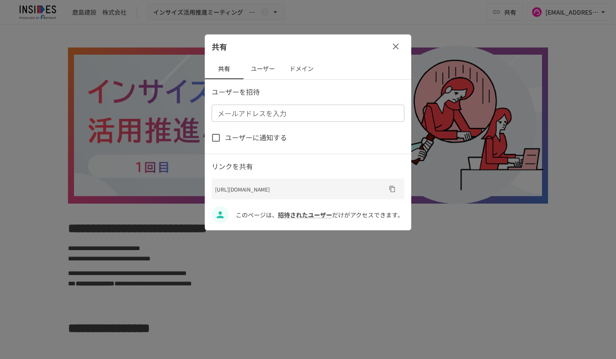
click at [308, 108] on input "メールアドレスを入力" at bounding box center [307, 113] width 186 height 12
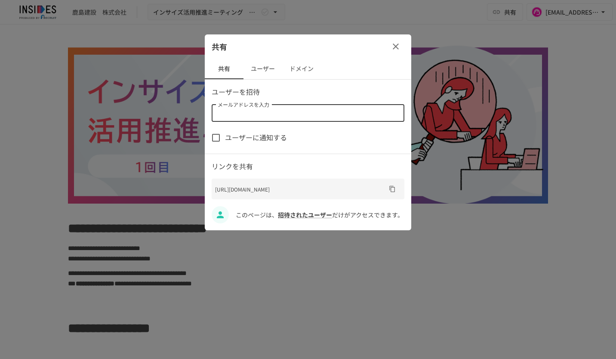
paste input "**********"
type input "**********"
click at [342, 88] on p "ユーザーを招待" at bounding box center [308, 92] width 193 height 11
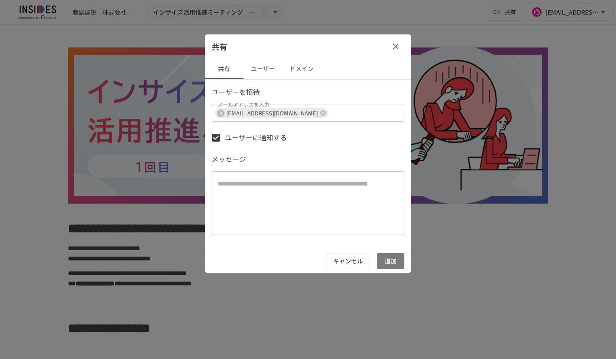
click at [391, 262] on button "追加" at bounding box center [391, 261] width 28 height 16
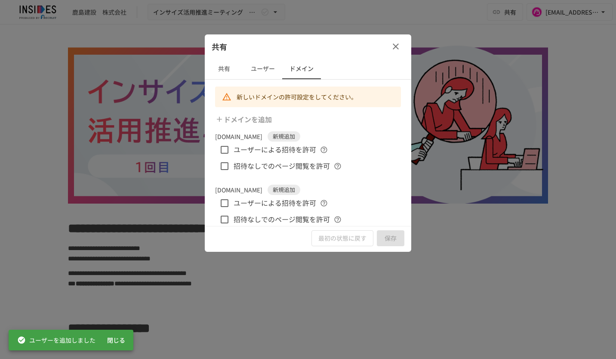
click at [399, 47] on icon "button" at bounding box center [396, 46] width 10 height 10
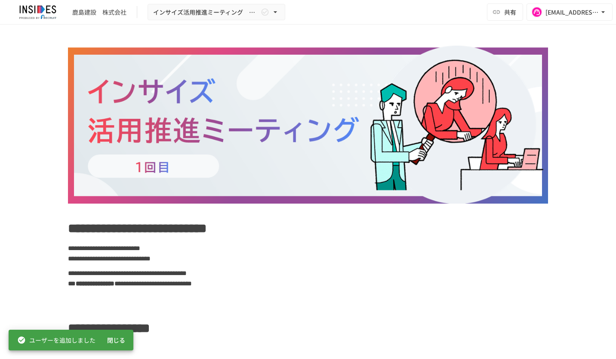
click at [378, 12] on div "鹿島建設　株式会社 インサイズ活用推進ミーティング　～1回目～ 共有 [EMAIL_ADDRESS][DOMAIN_NAME]" at bounding box center [308, 12] width 616 height 25
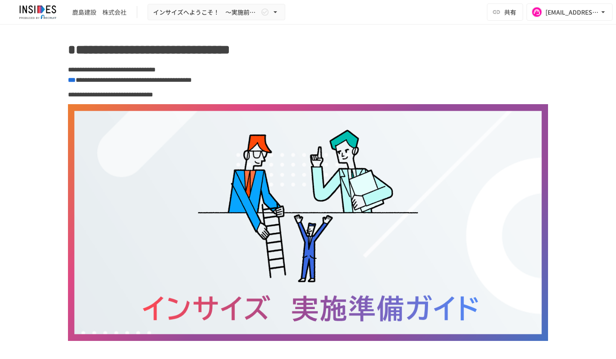
scroll to position [9, 0]
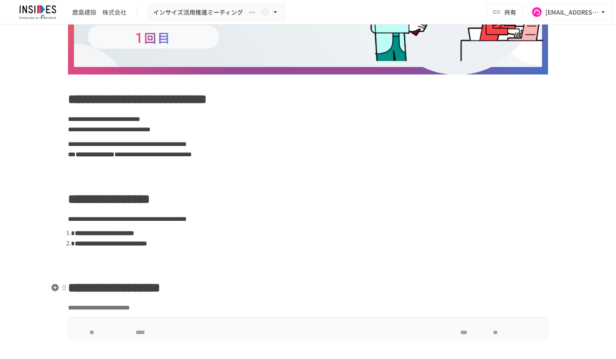
scroll to position [215, 0]
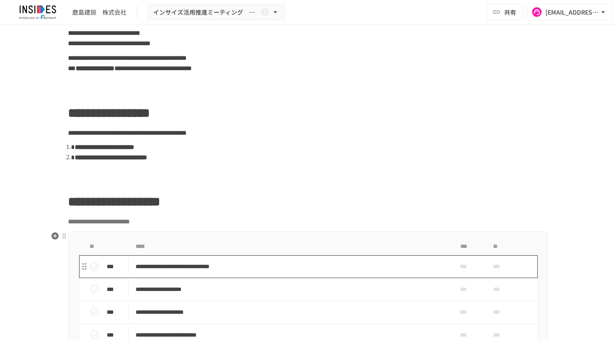
click at [384, 265] on p "**********" at bounding box center [290, 266] width 309 height 11
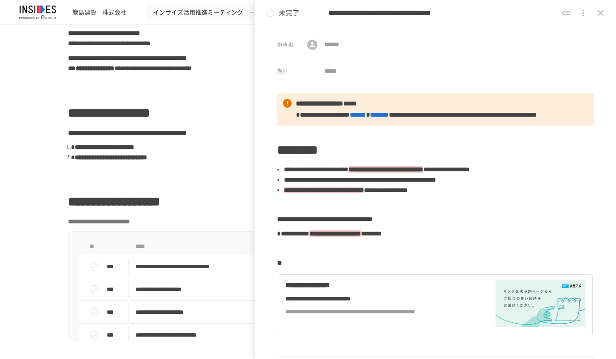
scroll to position [129, 0]
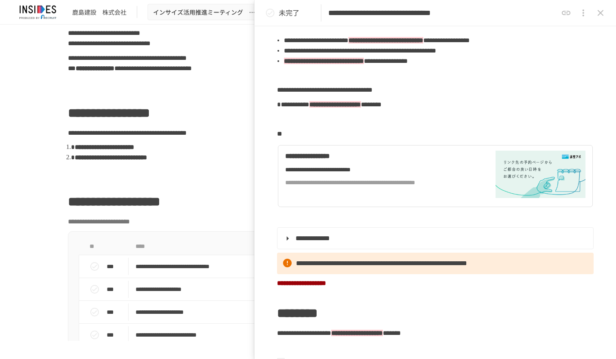
click at [603, 15] on icon "close drawer" at bounding box center [601, 13] width 10 height 10
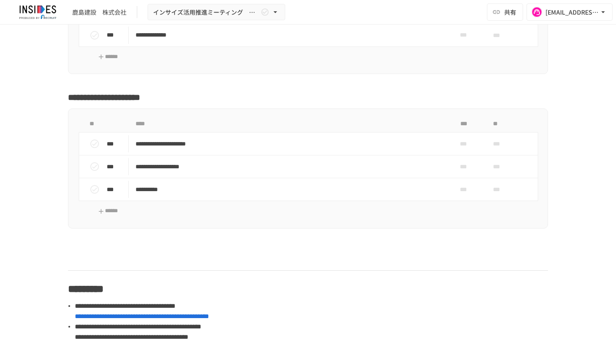
scroll to position [2755, 0]
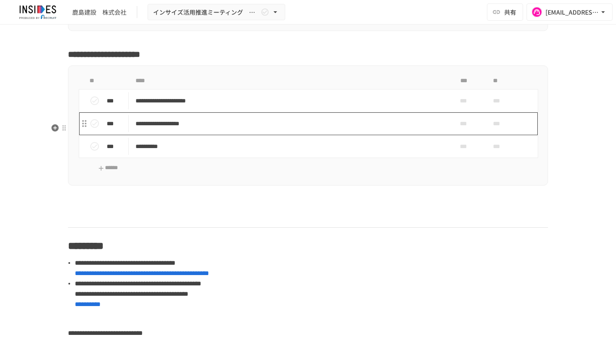
click at [375, 129] on p "**********" at bounding box center [290, 123] width 309 height 11
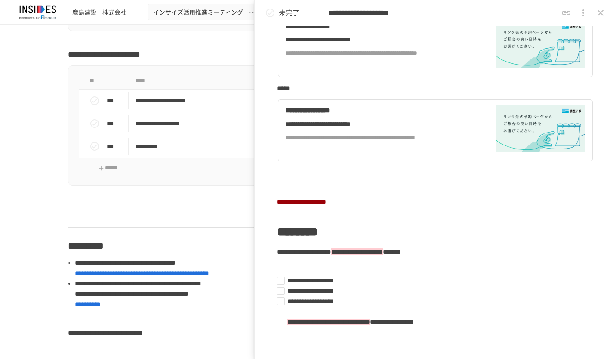
scroll to position [172, 0]
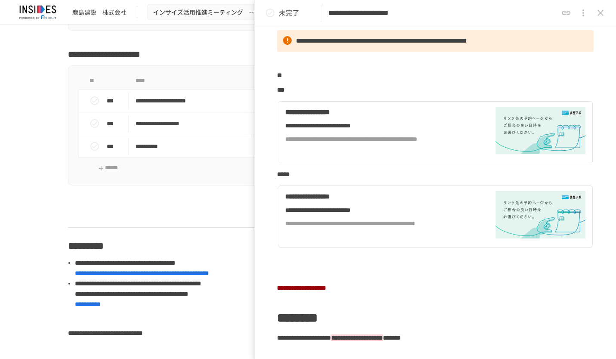
click at [601, 13] on icon "close drawer" at bounding box center [601, 13] width 6 height 6
